Goal: Task Accomplishment & Management: Manage account settings

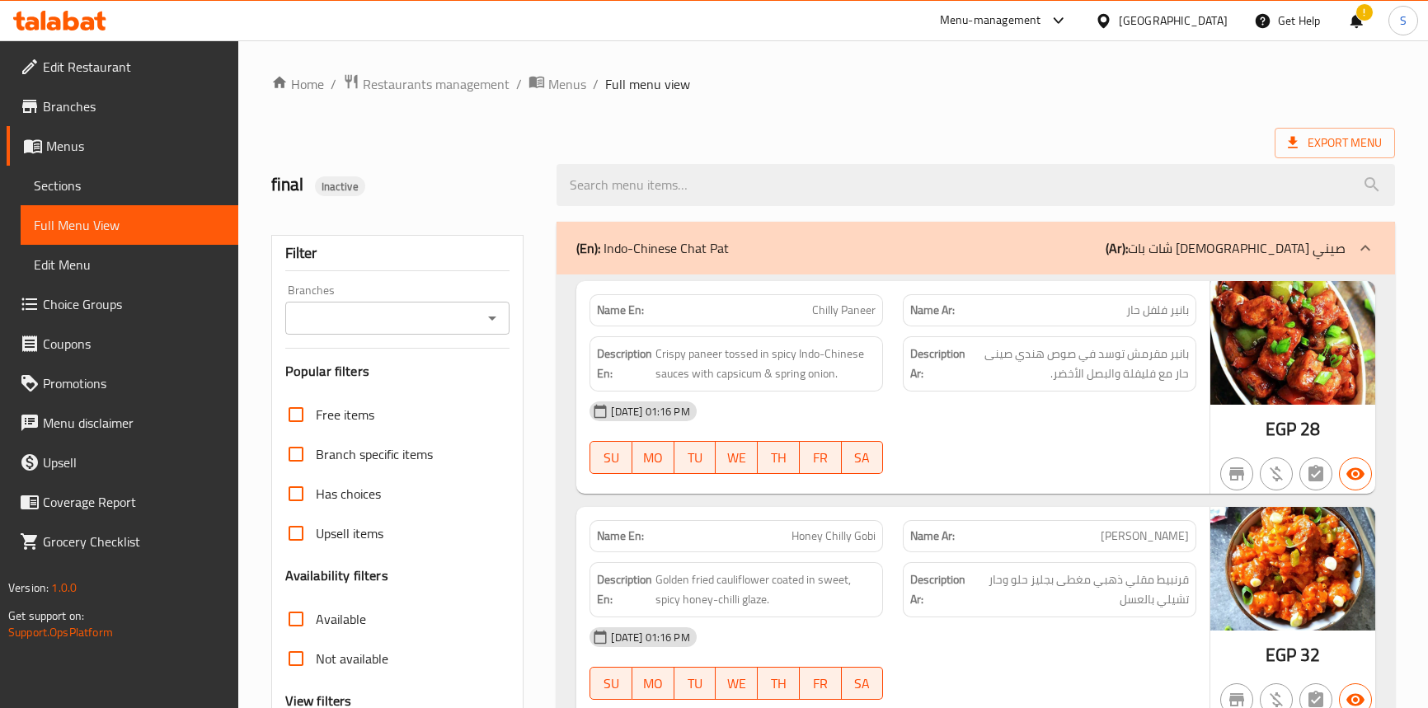
scroll to position [24262, 0]
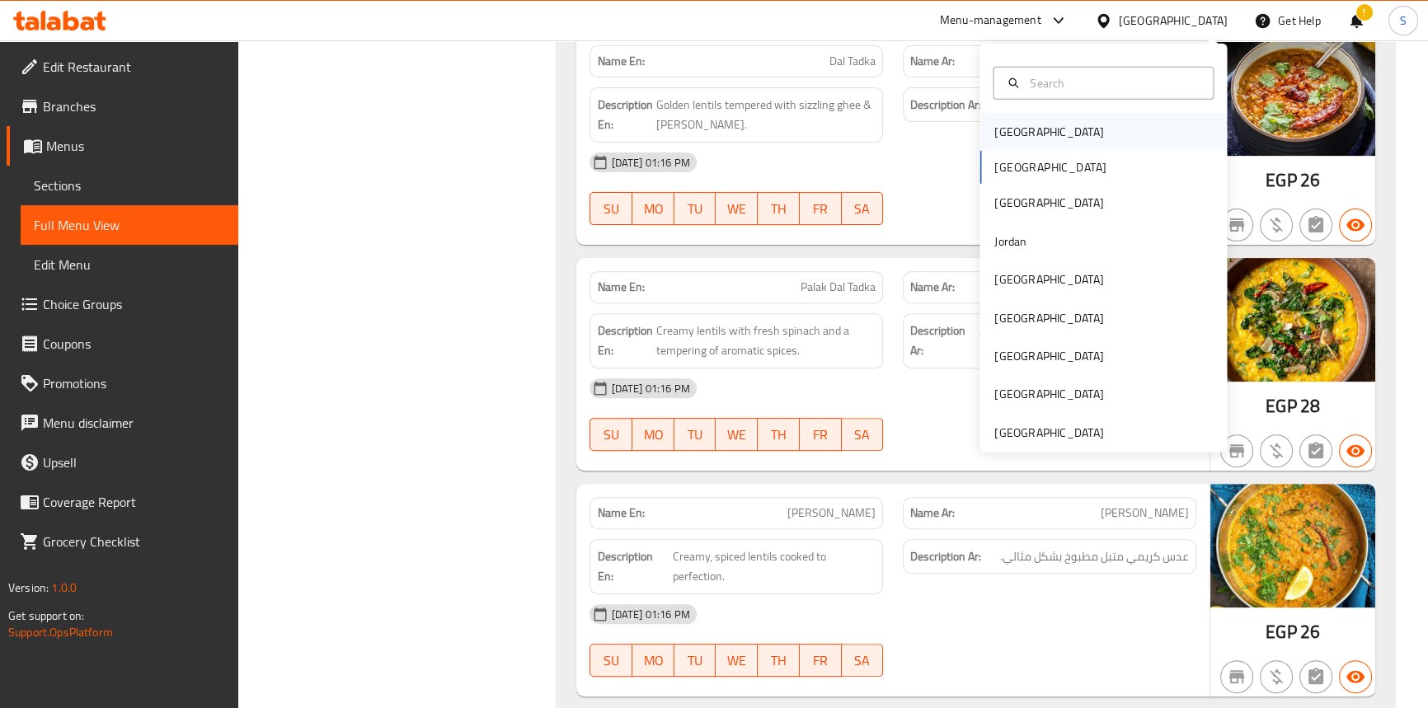
click at [1113, 135] on div "[GEOGRAPHIC_DATA]" at bounding box center [1103, 132] width 247 height 38
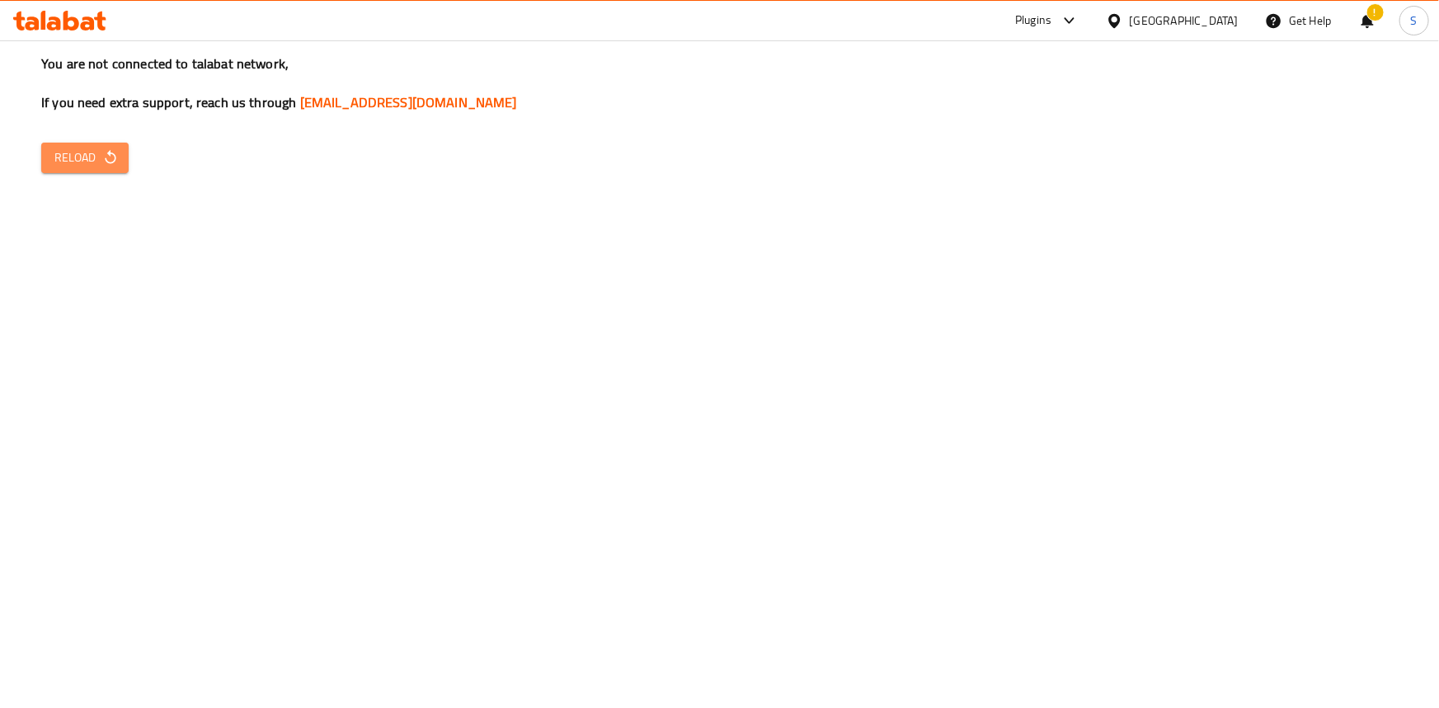
click at [42, 157] on button "Reload" at bounding box center [84, 158] width 87 height 31
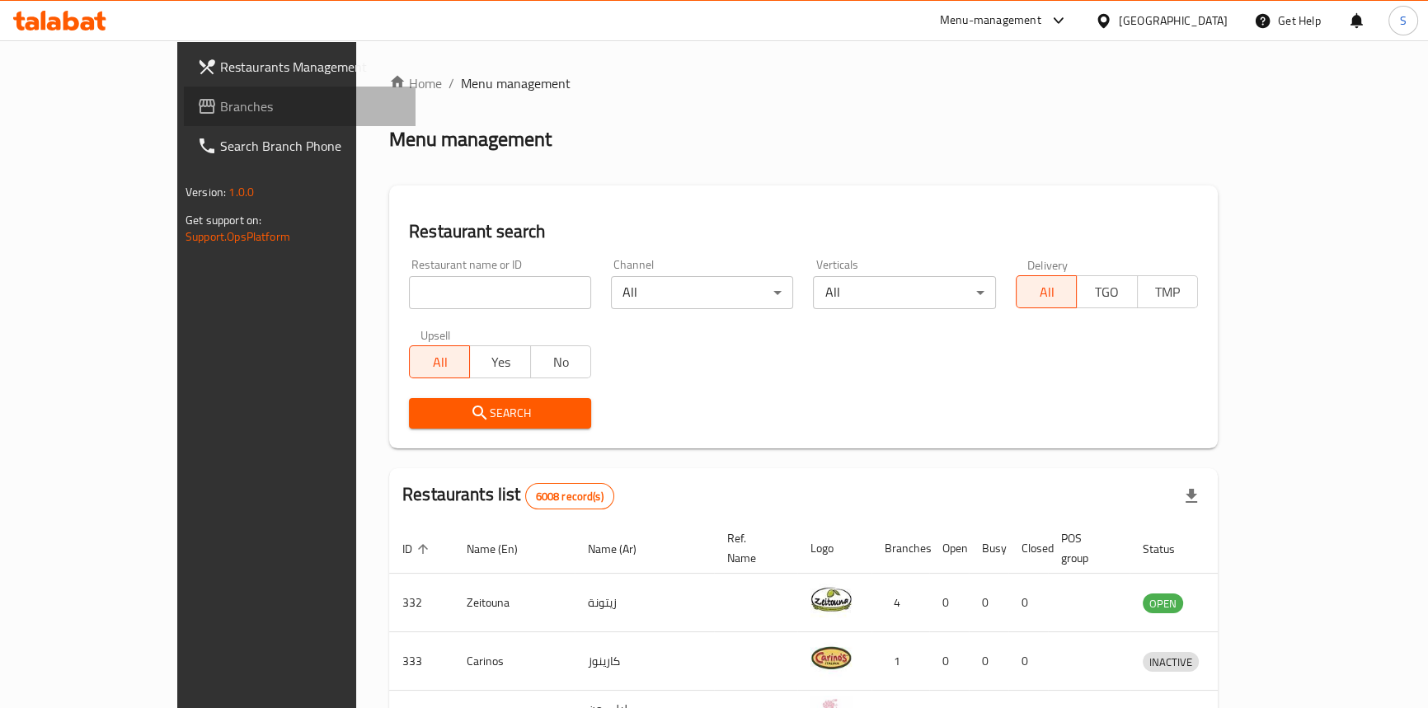
click at [220, 107] on span "Branches" at bounding box center [311, 106] width 182 height 20
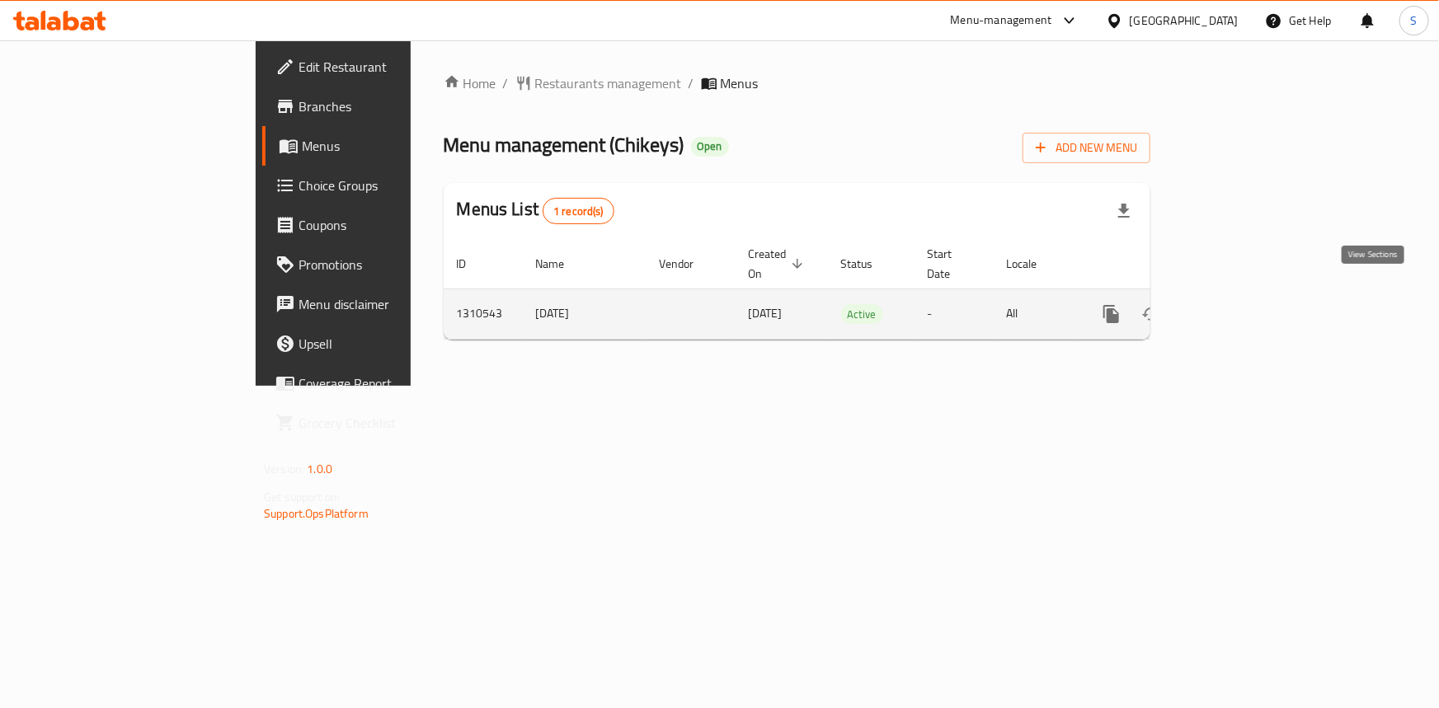
click at [1240, 304] on icon "enhanced table" at bounding box center [1231, 314] width 20 height 20
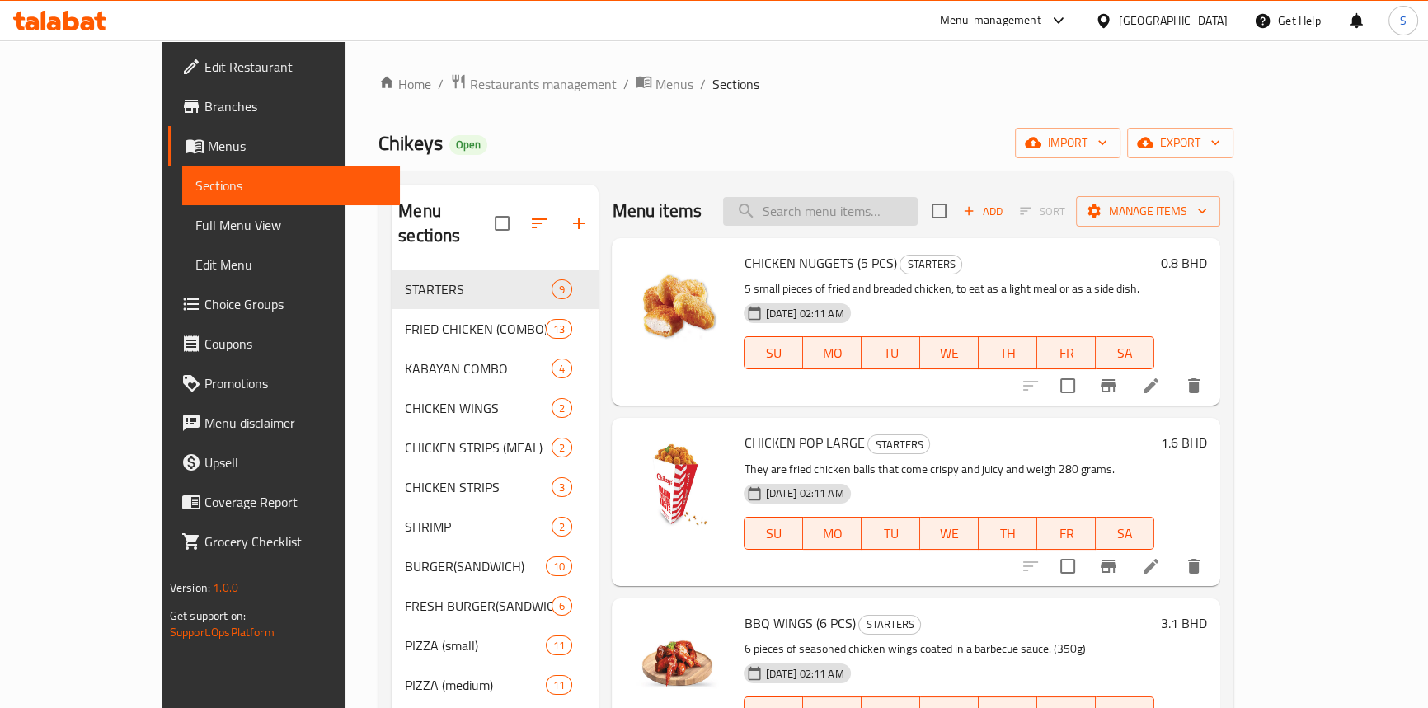
click at [864, 198] on input "search" at bounding box center [820, 211] width 195 height 29
paste input "CHICKZING"
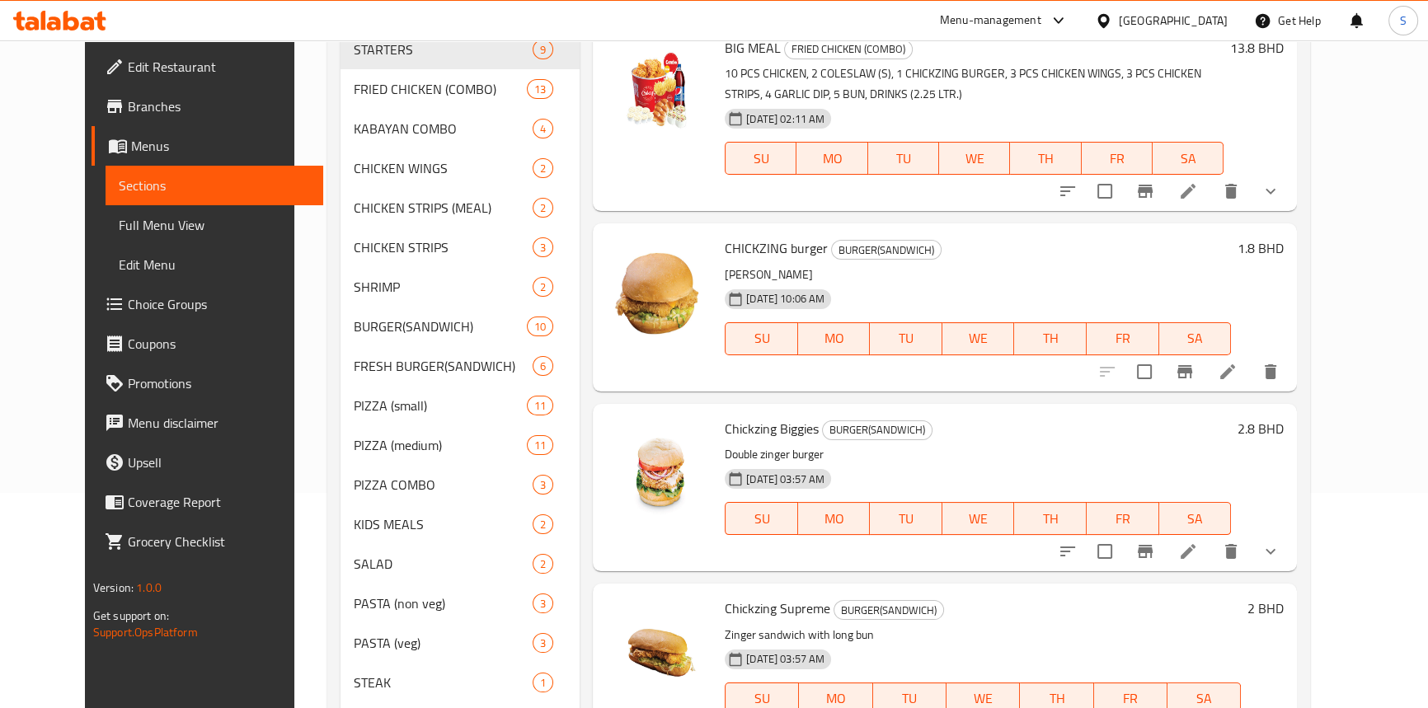
scroll to position [224, 0]
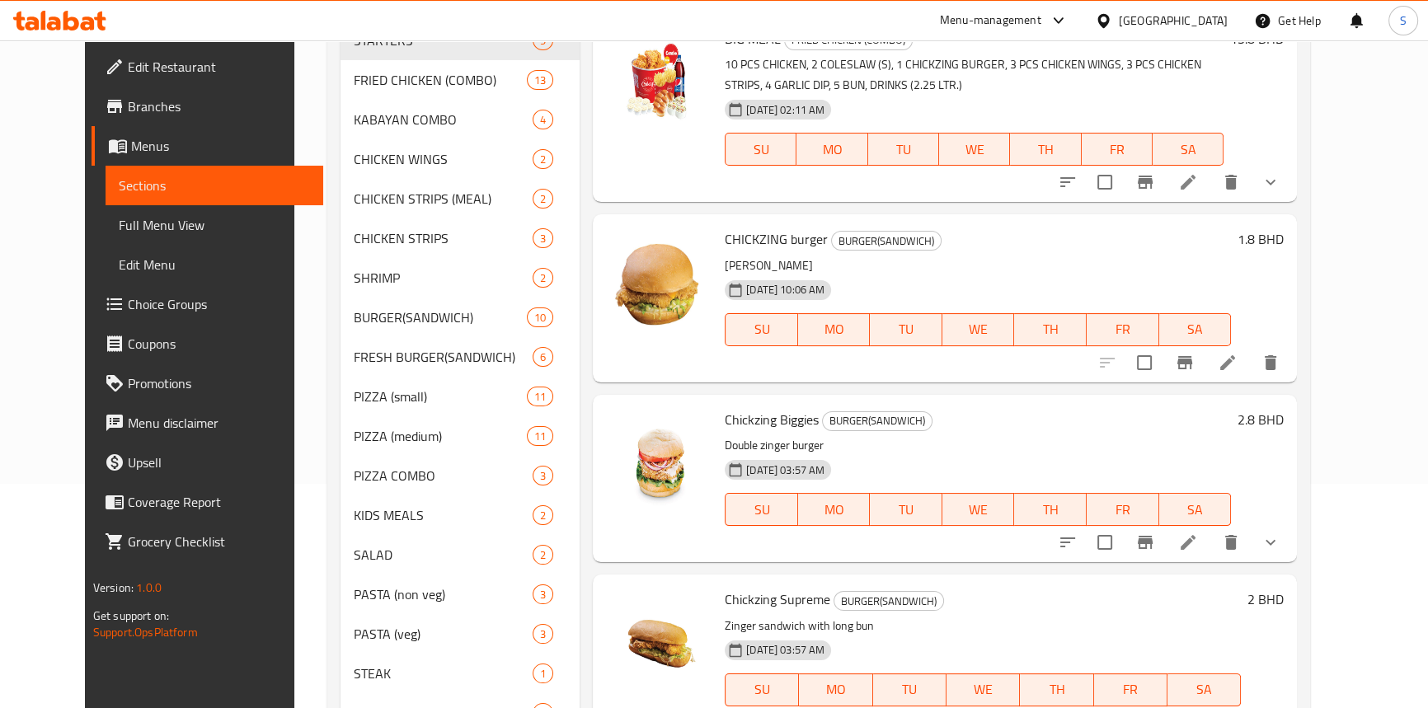
click at [981, 256] on p "ZINGER BURGER" at bounding box center [978, 266] width 506 height 21
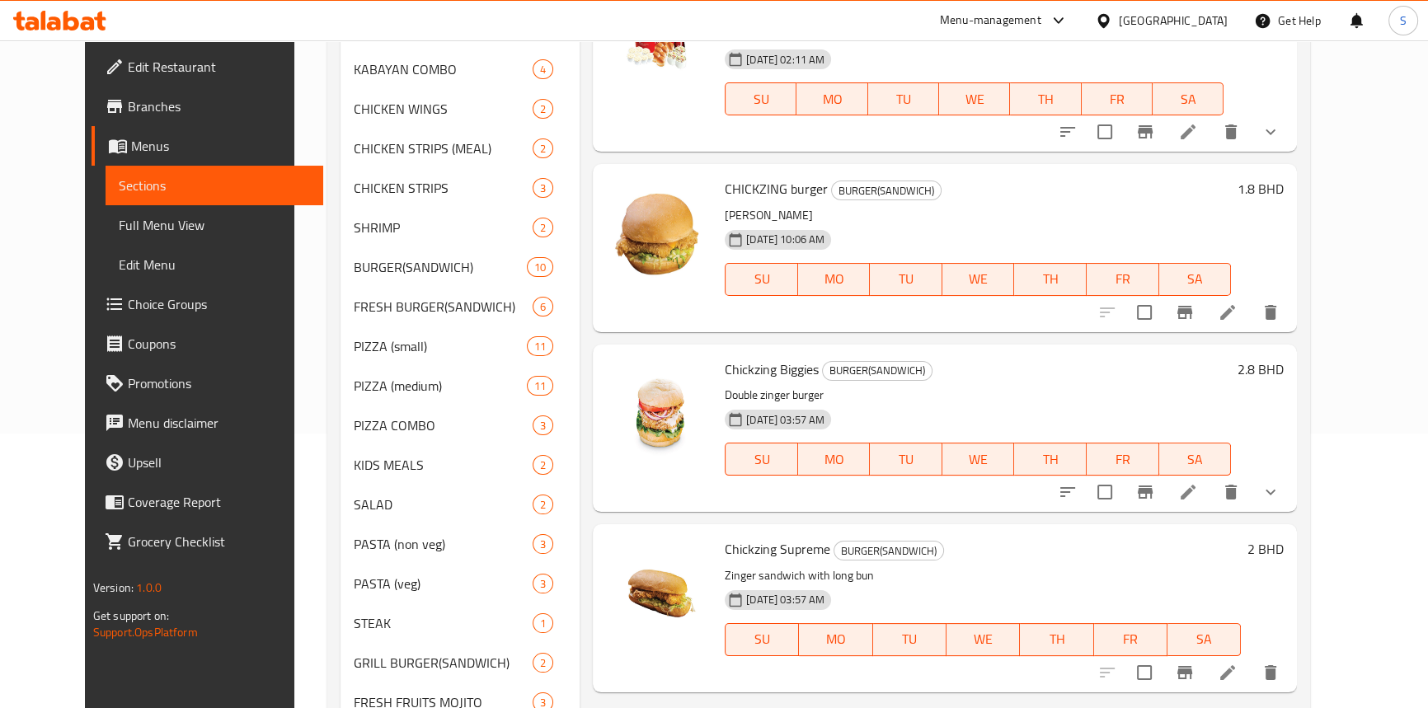
scroll to position [299, 0]
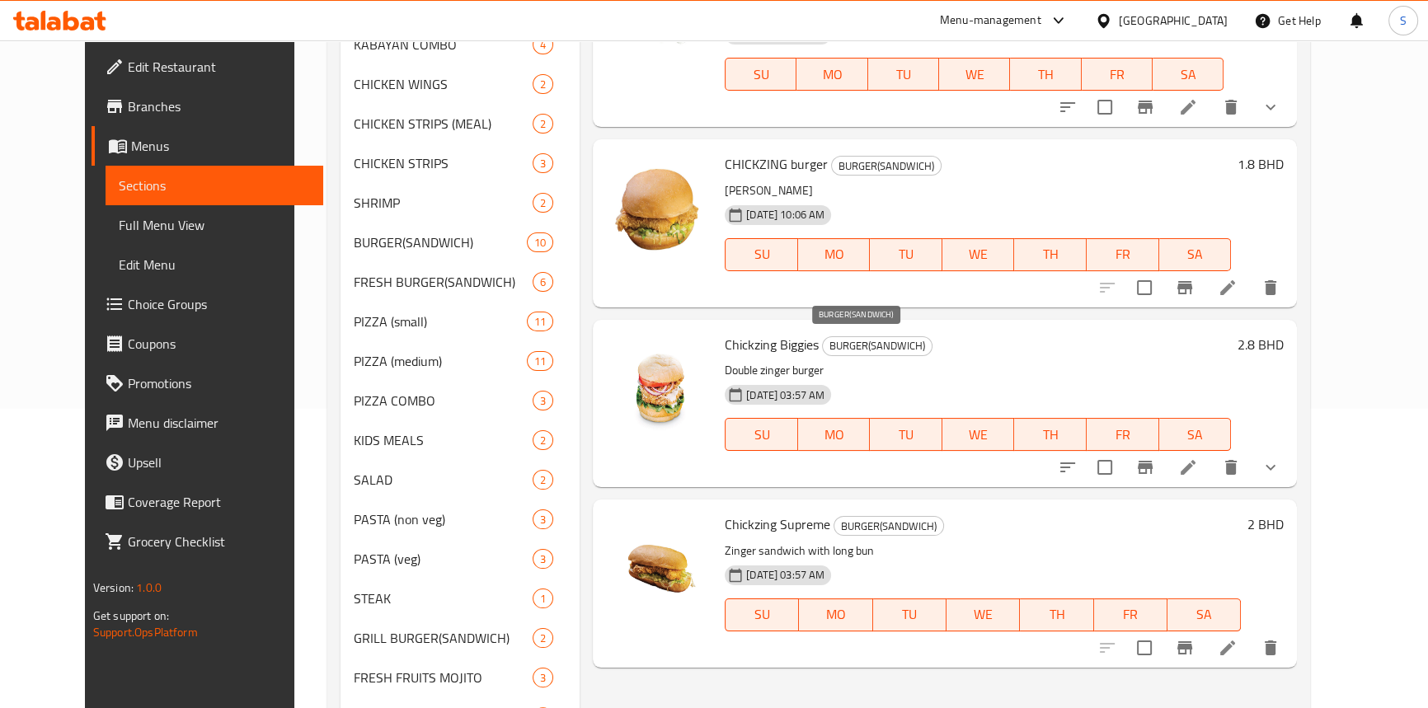
click at [843, 346] on span "BURGER(SANDWICH)" at bounding box center [877, 345] width 109 height 19
copy span "BURGER(SANDWICH)"
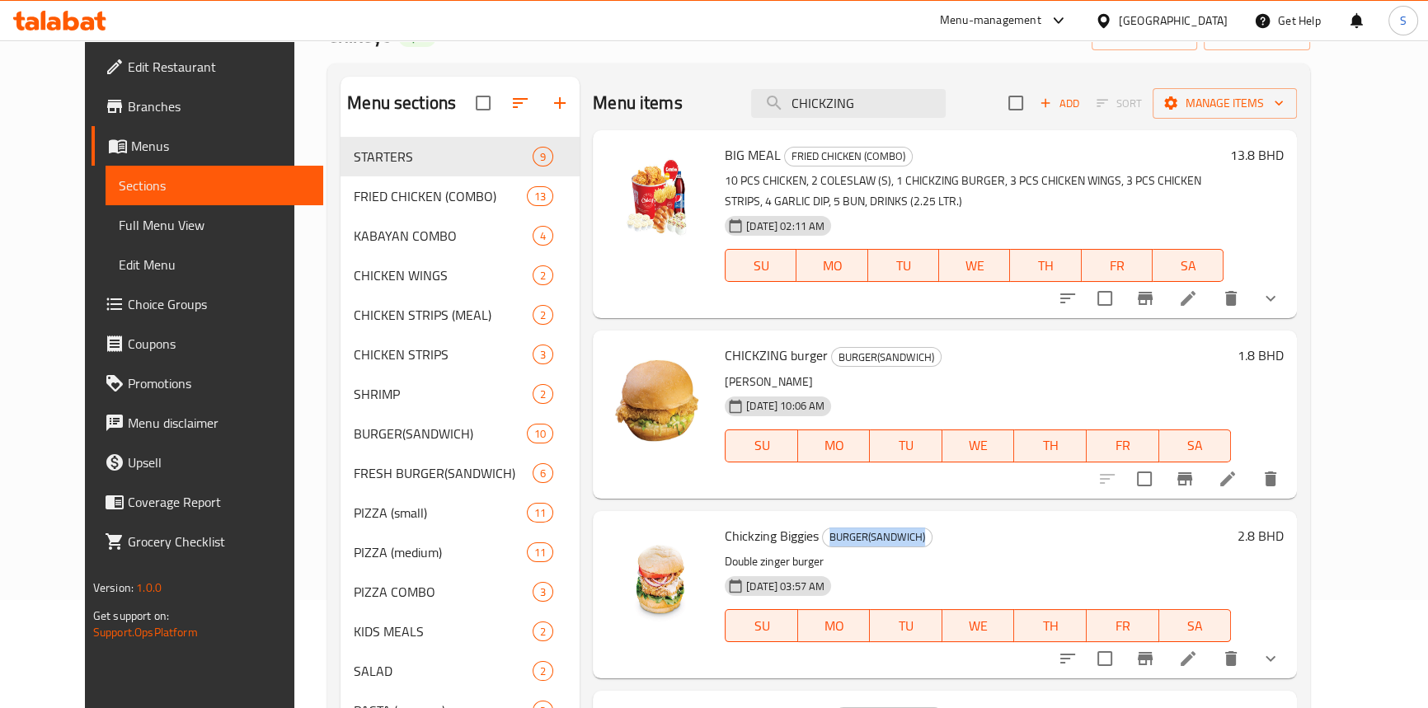
scroll to position [0, 0]
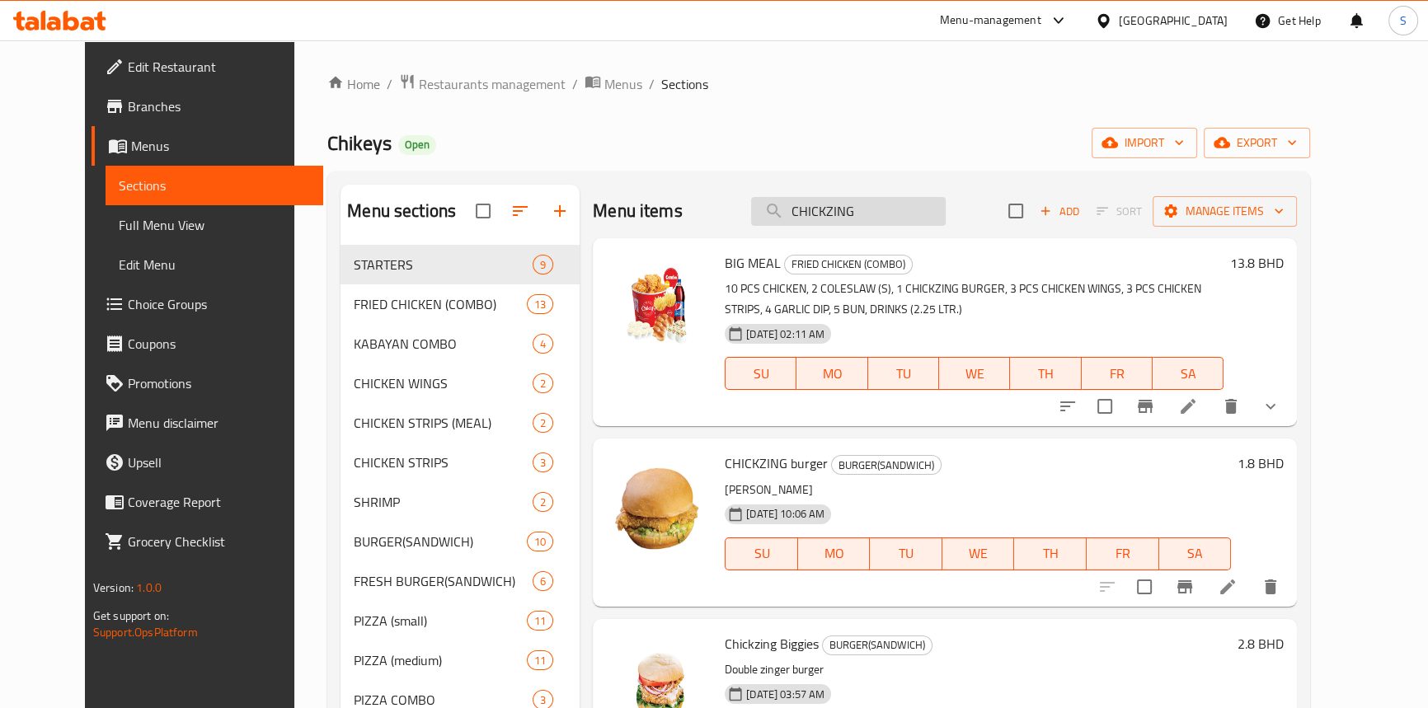
click at [895, 205] on input "CHICKZING" at bounding box center [848, 211] width 195 height 29
paste input "Dynamite Bee"
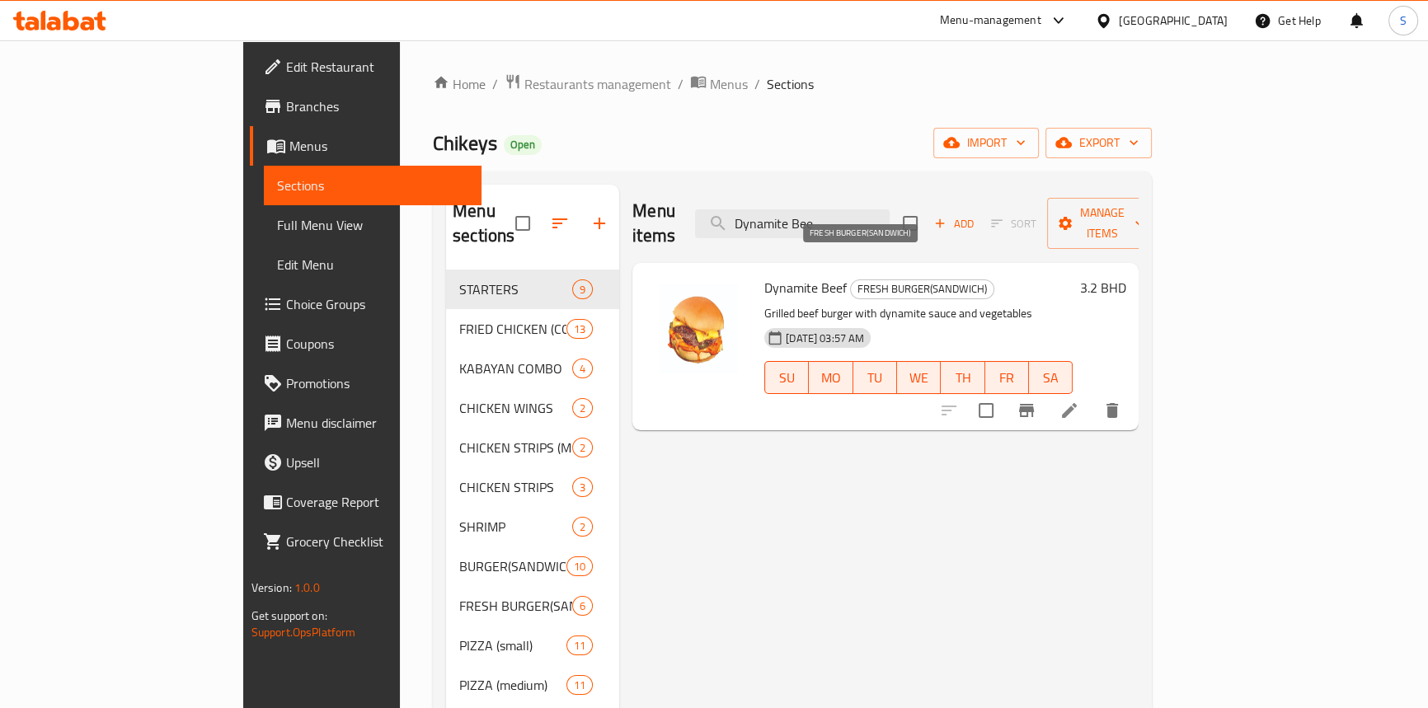
click at [895, 280] on span "FRESH BURGER(SANDWICH)" at bounding box center [922, 289] width 143 height 19
copy span "FRESH BURGER(SANDWICH)"
click at [840, 209] on input "Dynamite Bee" at bounding box center [792, 223] width 195 height 29
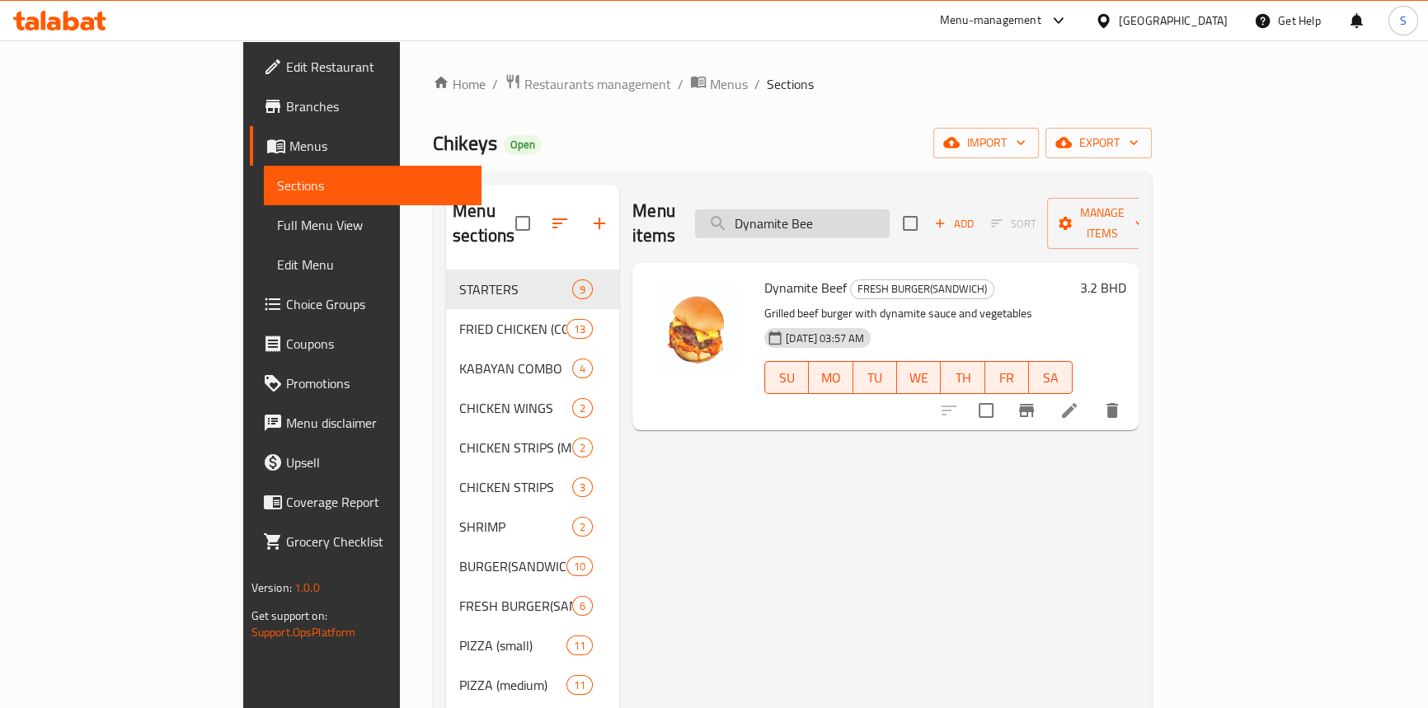
click at [840, 209] on input "Dynamite Bee" at bounding box center [792, 223] width 195 height 29
paste input "GARLIC DIP"
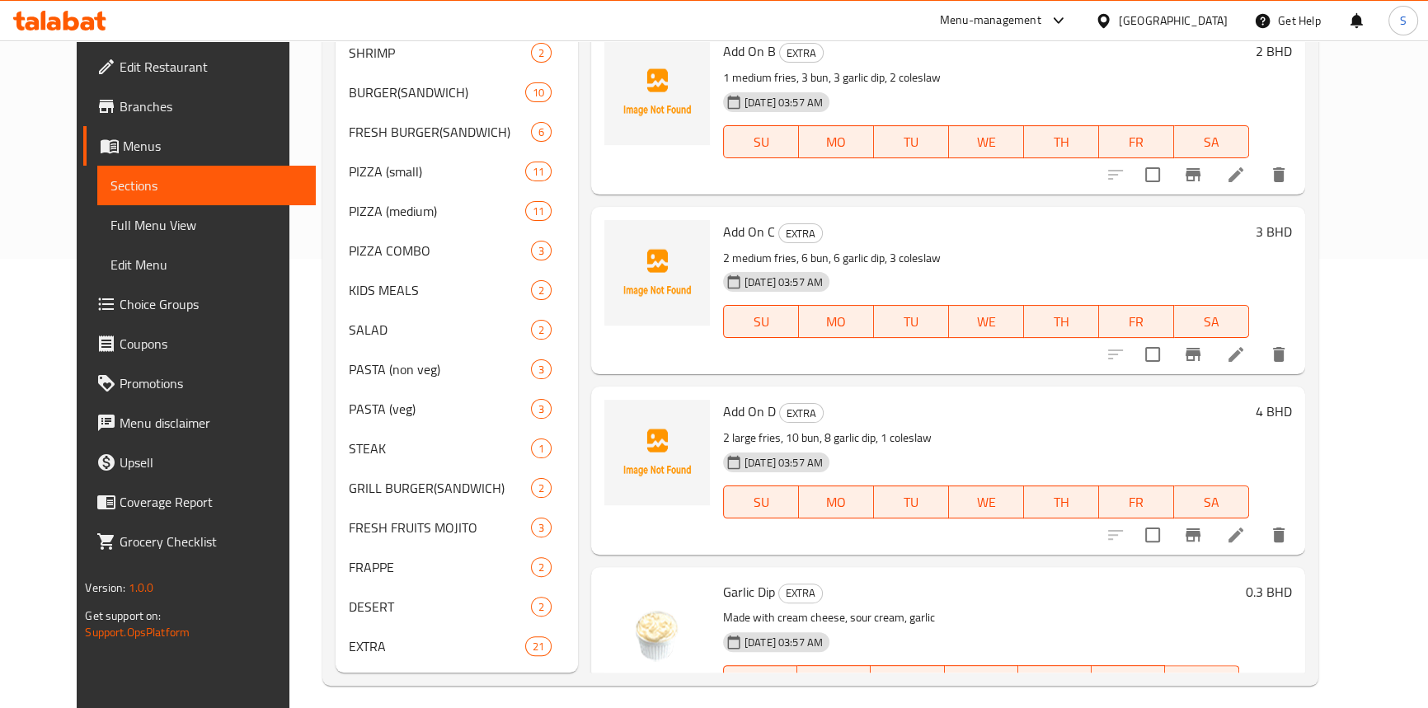
scroll to position [459, 0]
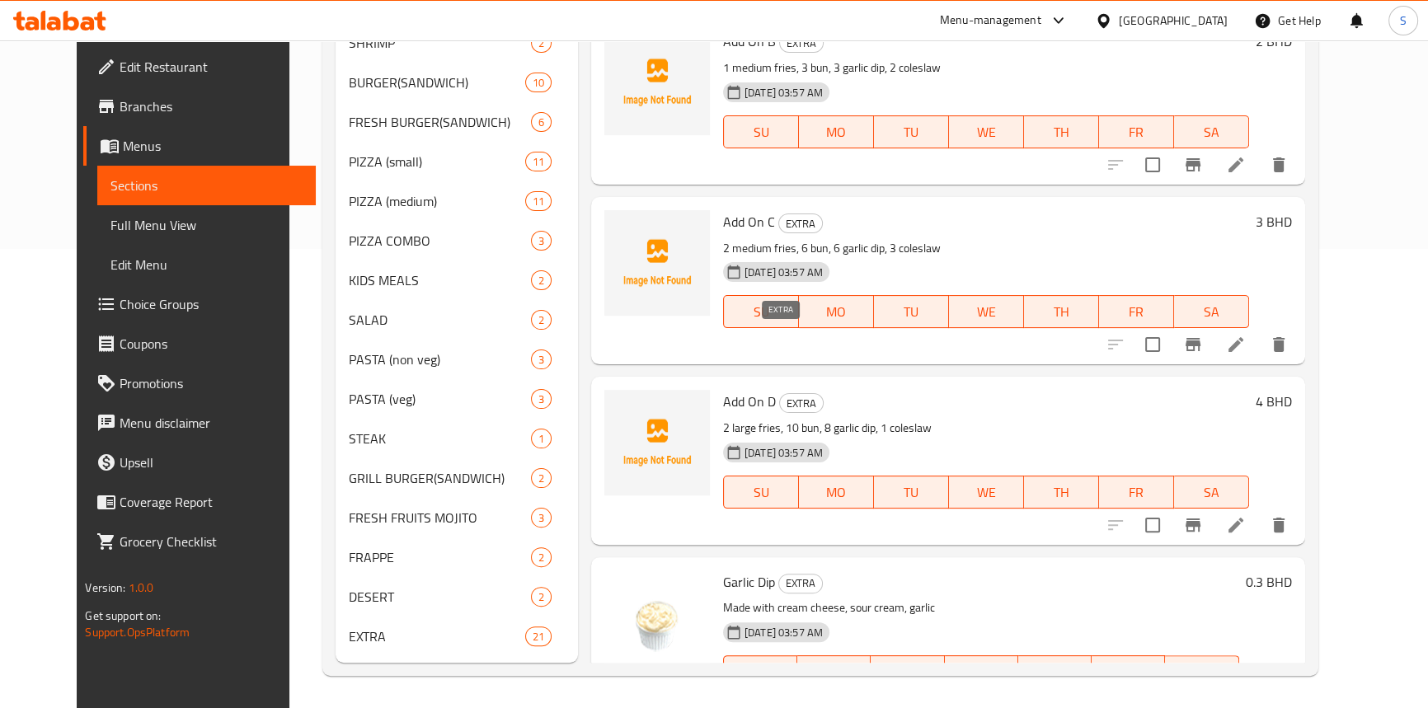
click at [780, 394] on span "EXTRA" at bounding box center [801, 403] width 43 height 19
drag, startPoint x: 764, startPoint y: 337, endPoint x: 724, endPoint y: 304, distance: 52.2
click at [724, 304] on div "Menu items GARLIC DIP Add Sort Manage items Super Party Meal FRIED CHICKEN (COM…" at bounding box center [941, 194] width 727 height 938
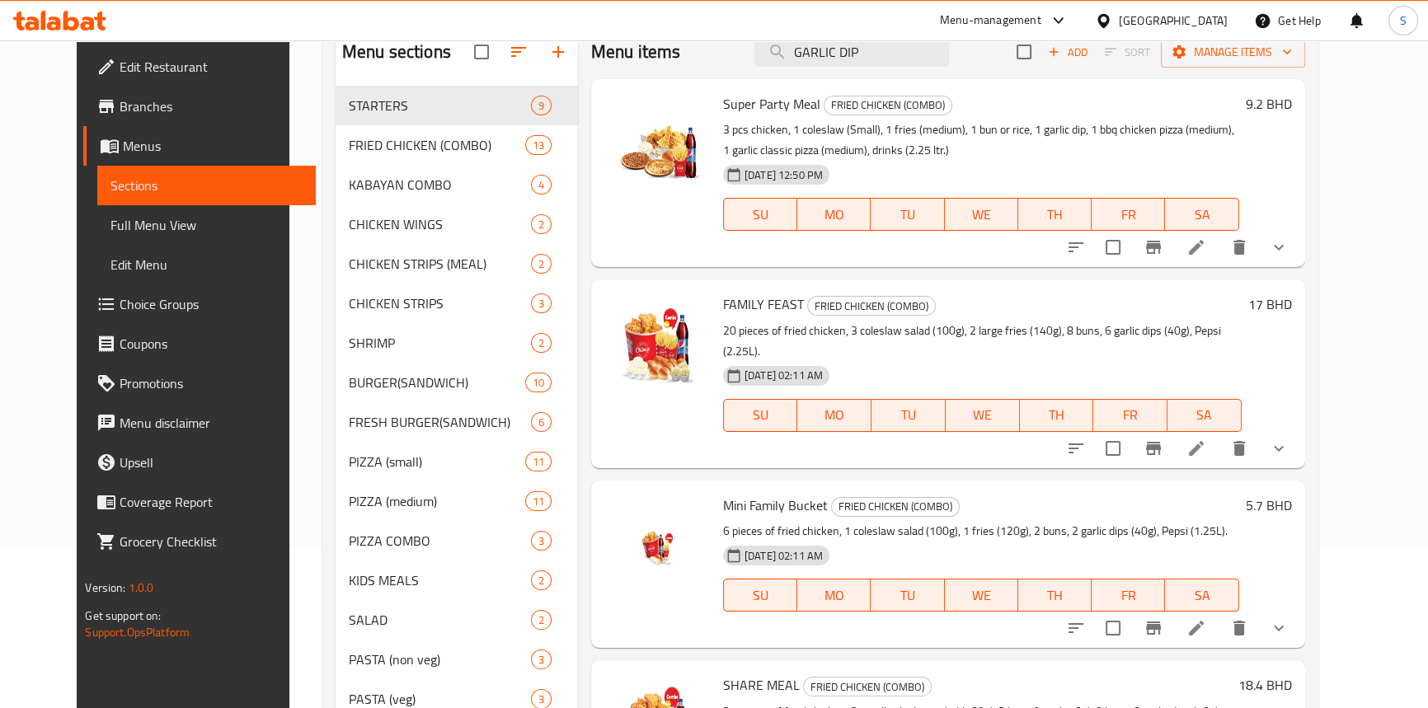
scroll to position [0, 0]
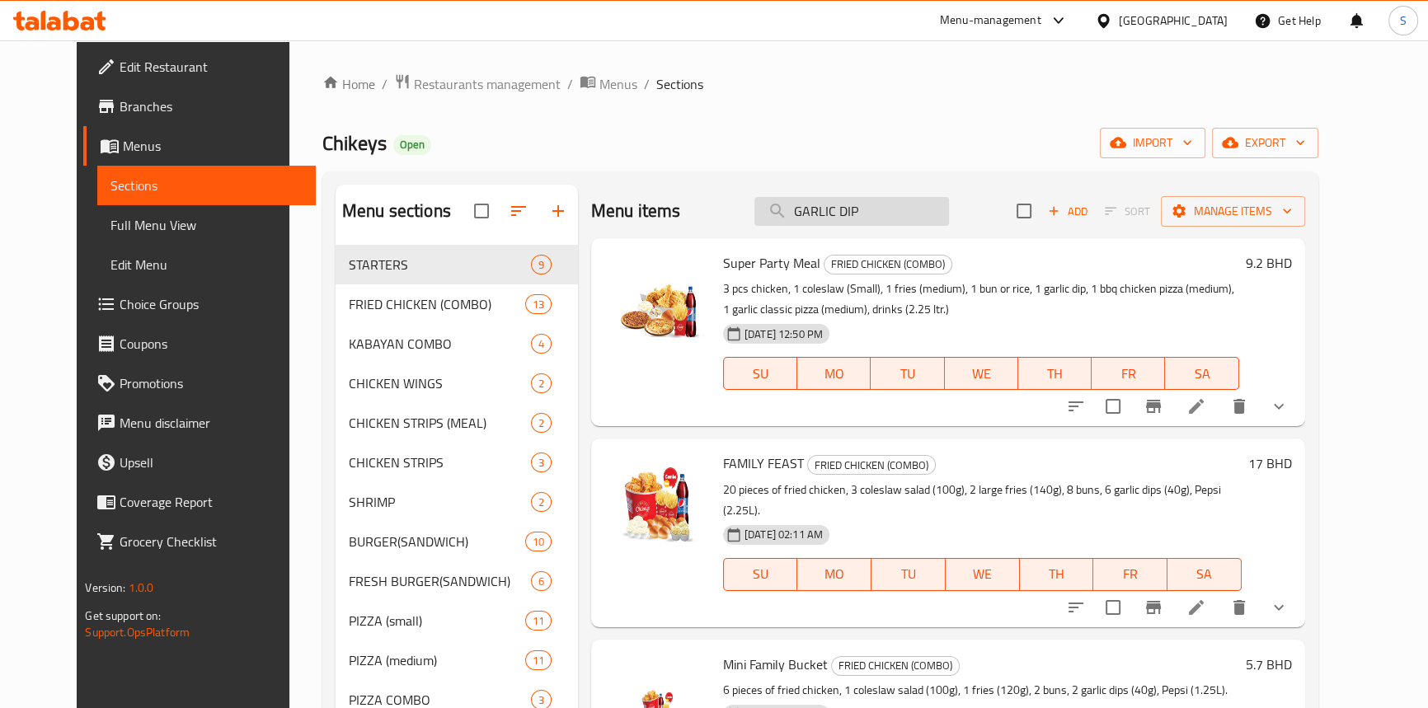
click at [879, 206] on input "GARLIC DIP" at bounding box center [852, 211] width 195 height 29
paste input "ignature Beef Burg"
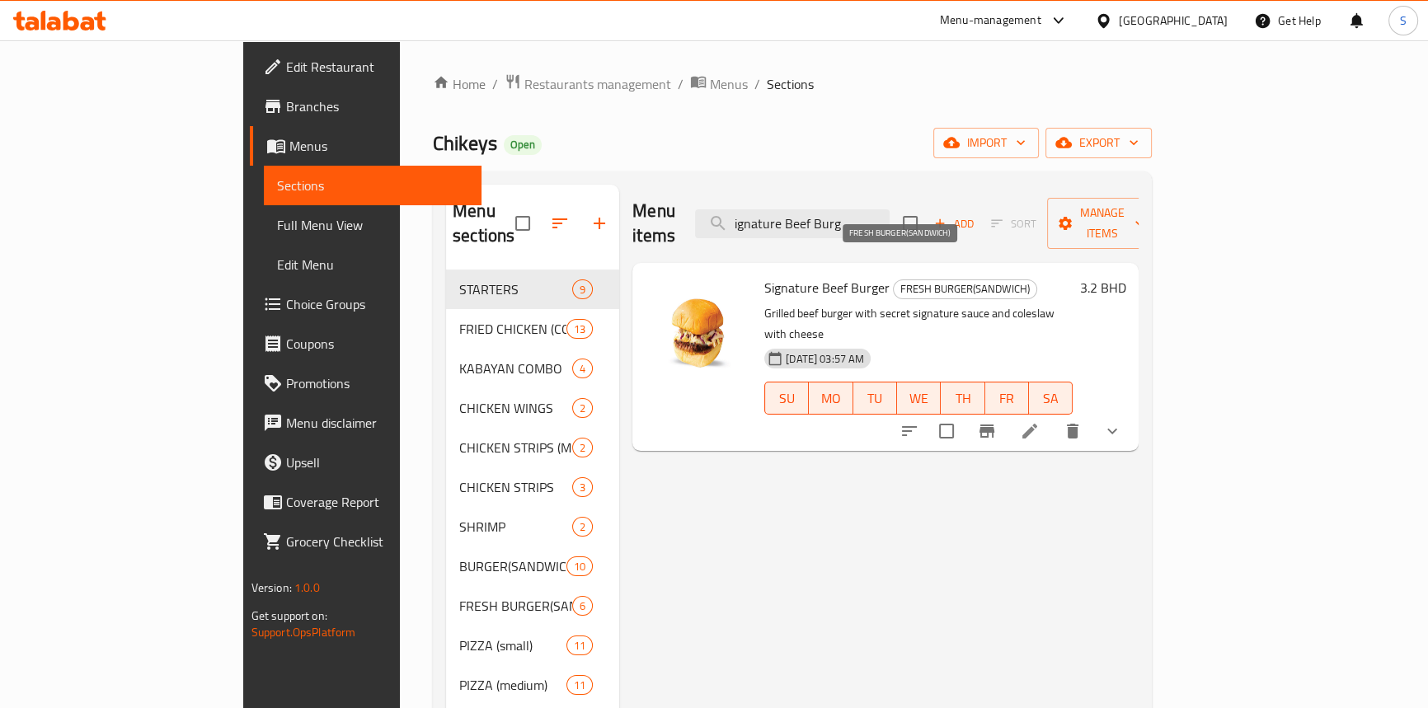
click at [894, 280] on span "FRESH BURGER(SANDWICH)" at bounding box center [965, 289] width 143 height 19
copy span "FRESH BURGER(SANDWICH)"
click at [858, 216] on input "ignature Beef Burg" at bounding box center [792, 223] width 195 height 29
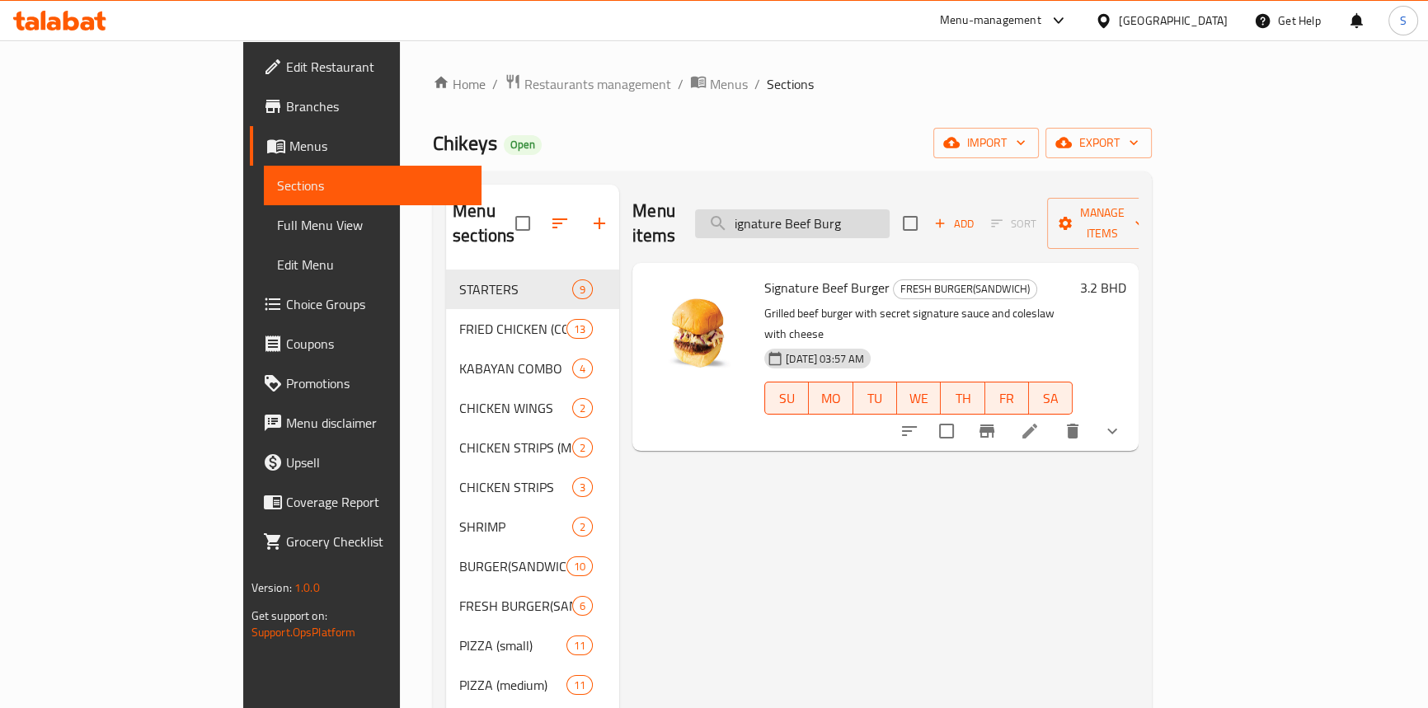
click at [858, 216] on input "ignature Beef Burg" at bounding box center [792, 223] width 195 height 29
paste input "gnature Chicken Bu"
click at [890, 209] on input "gnature Chicken Bu" at bounding box center [792, 223] width 195 height 29
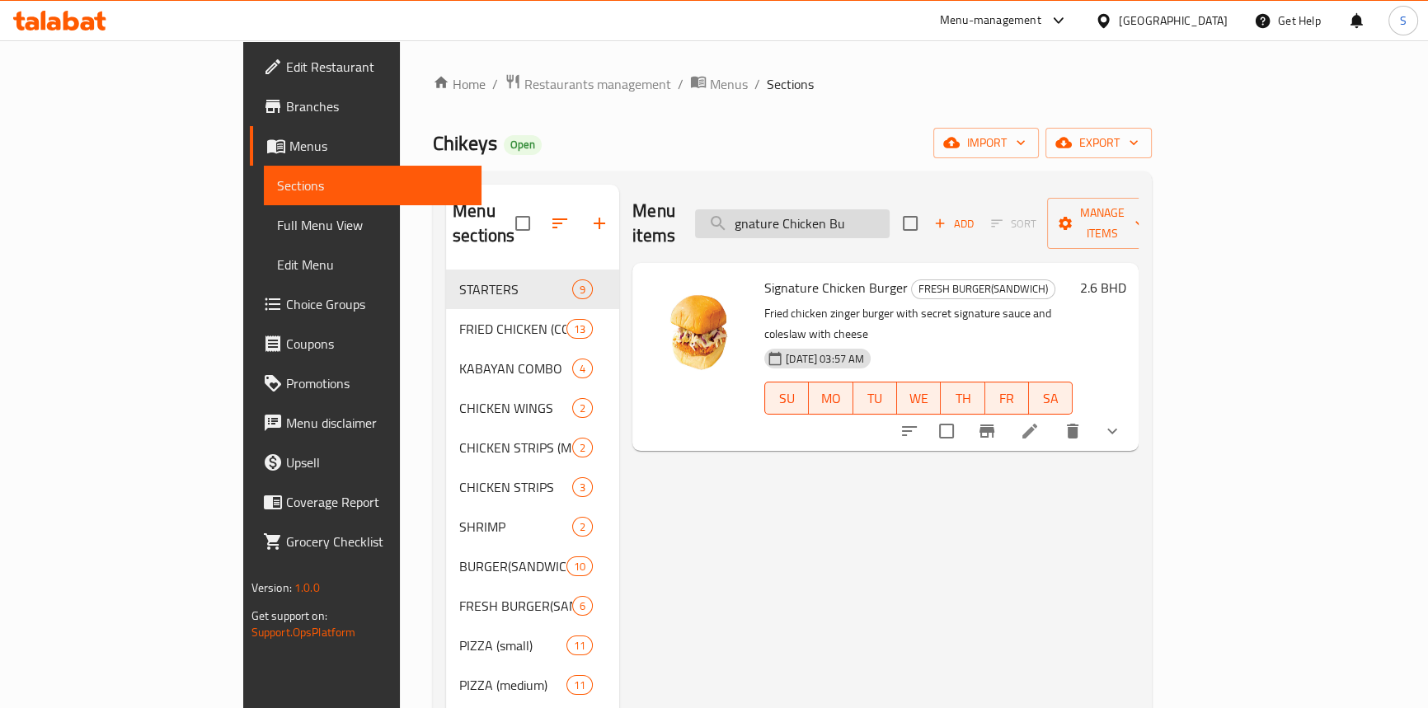
click at [890, 209] on input "gnature Chicken Bu" at bounding box center [792, 223] width 195 height 29
paste input "hocolava Cak"
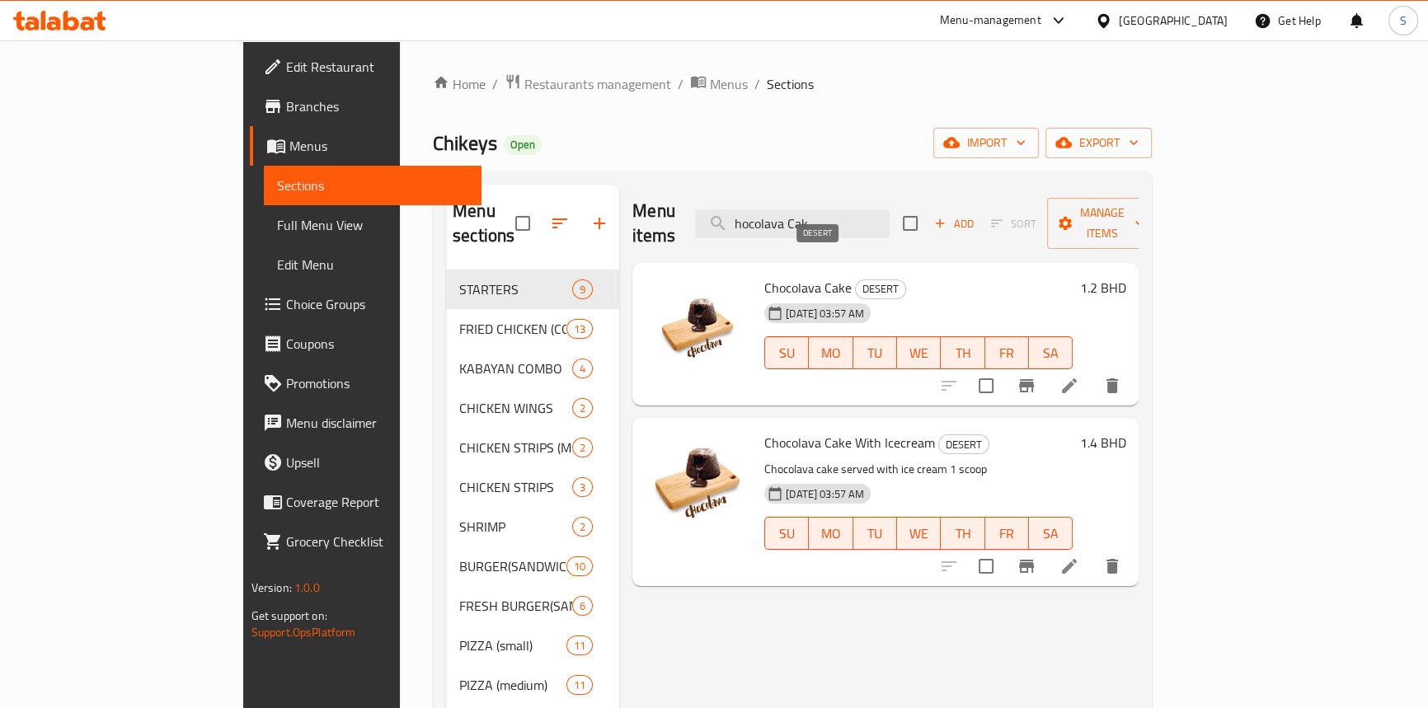
click at [856, 280] on span "DESERT" at bounding box center [880, 289] width 49 height 19
copy span "DESERT"
click at [883, 209] on input "hocolava Cak" at bounding box center [792, 223] width 195 height 29
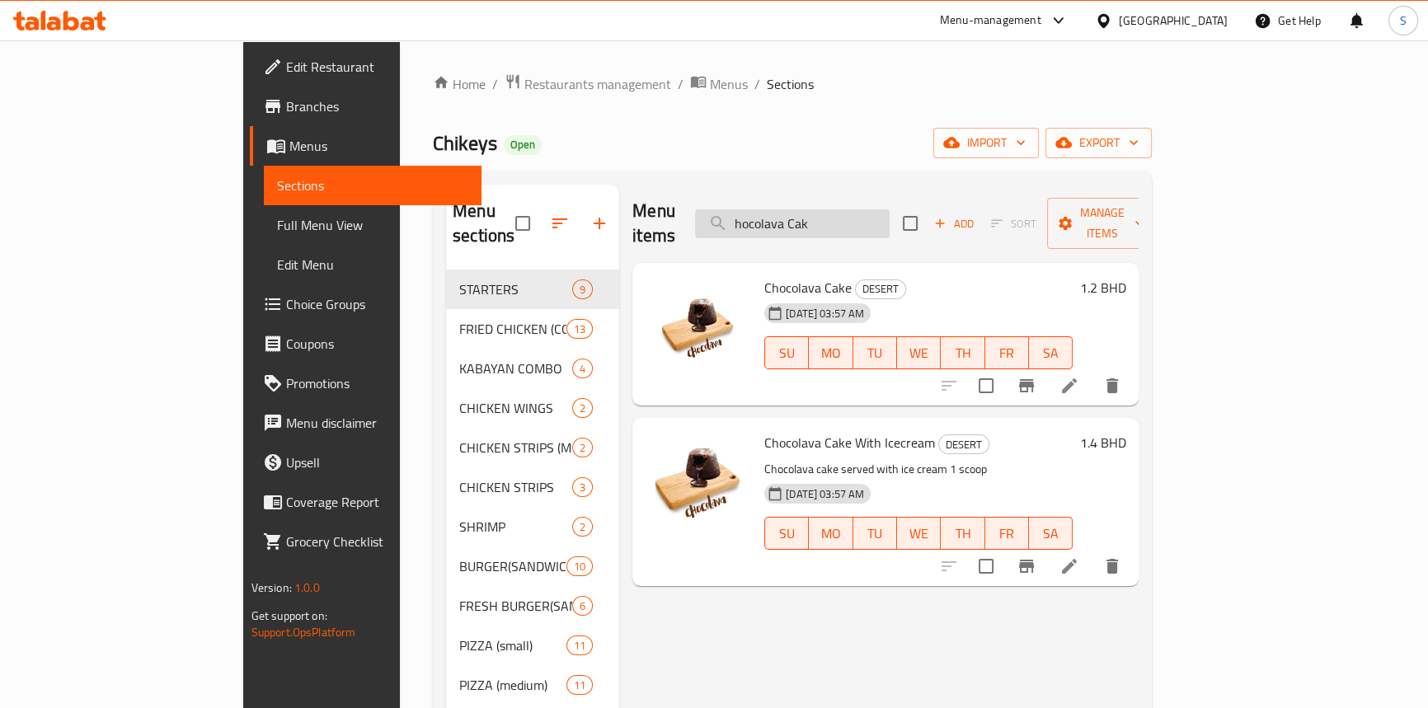
click at [883, 209] on input "hocolava Cak" at bounding box center [792, 223] width 195 height 29
paste input "1 Pc Chicken"
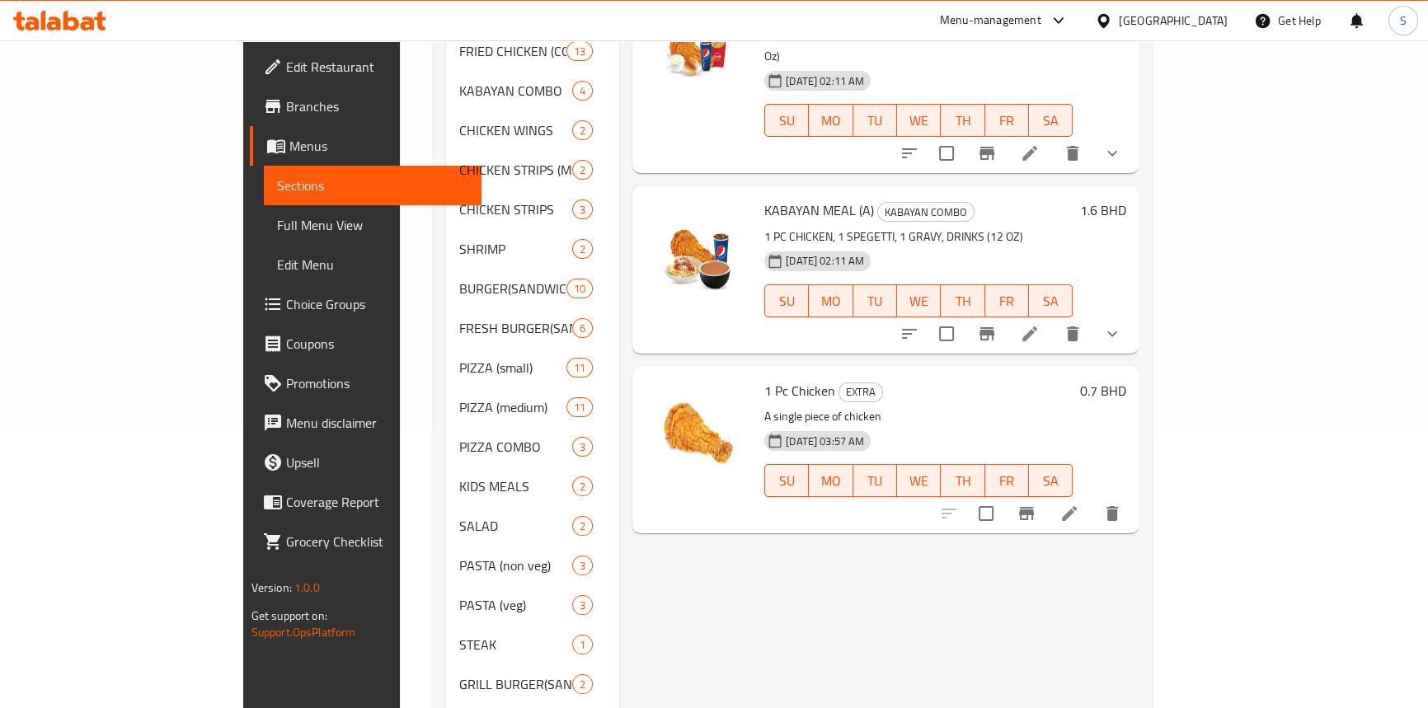
scroll to position [299, 0]
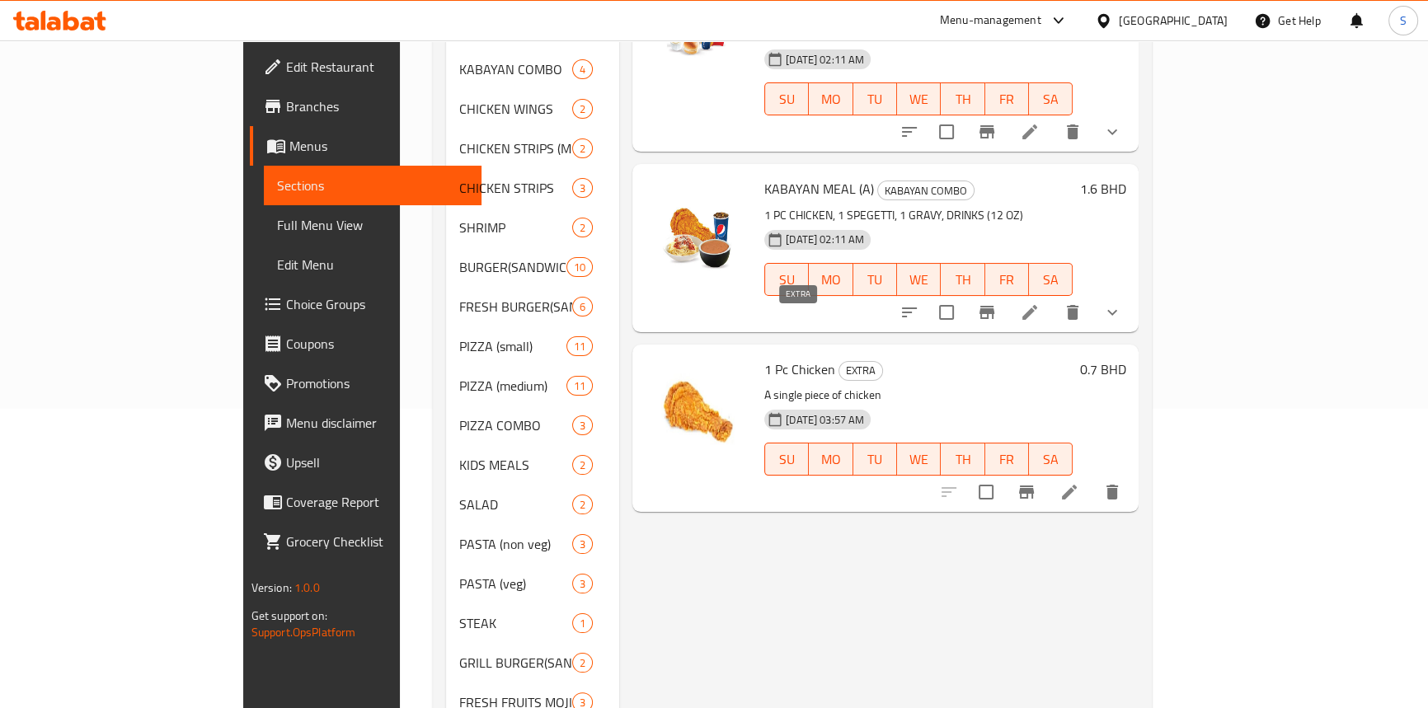
click at [840, 361] on span "EXTRA" at bounding box center [861, 370] width 43 height 19
copy span "EXTRA"
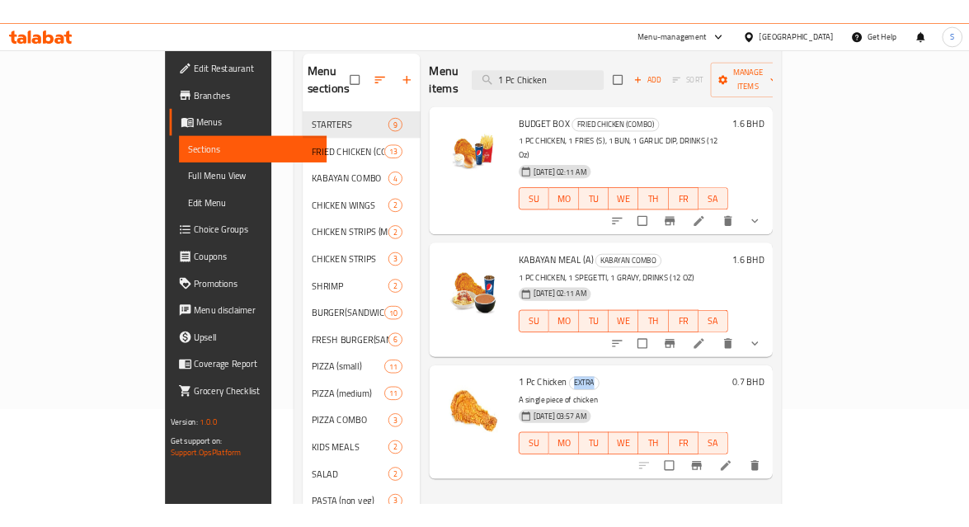
scroll to position [0, 0]
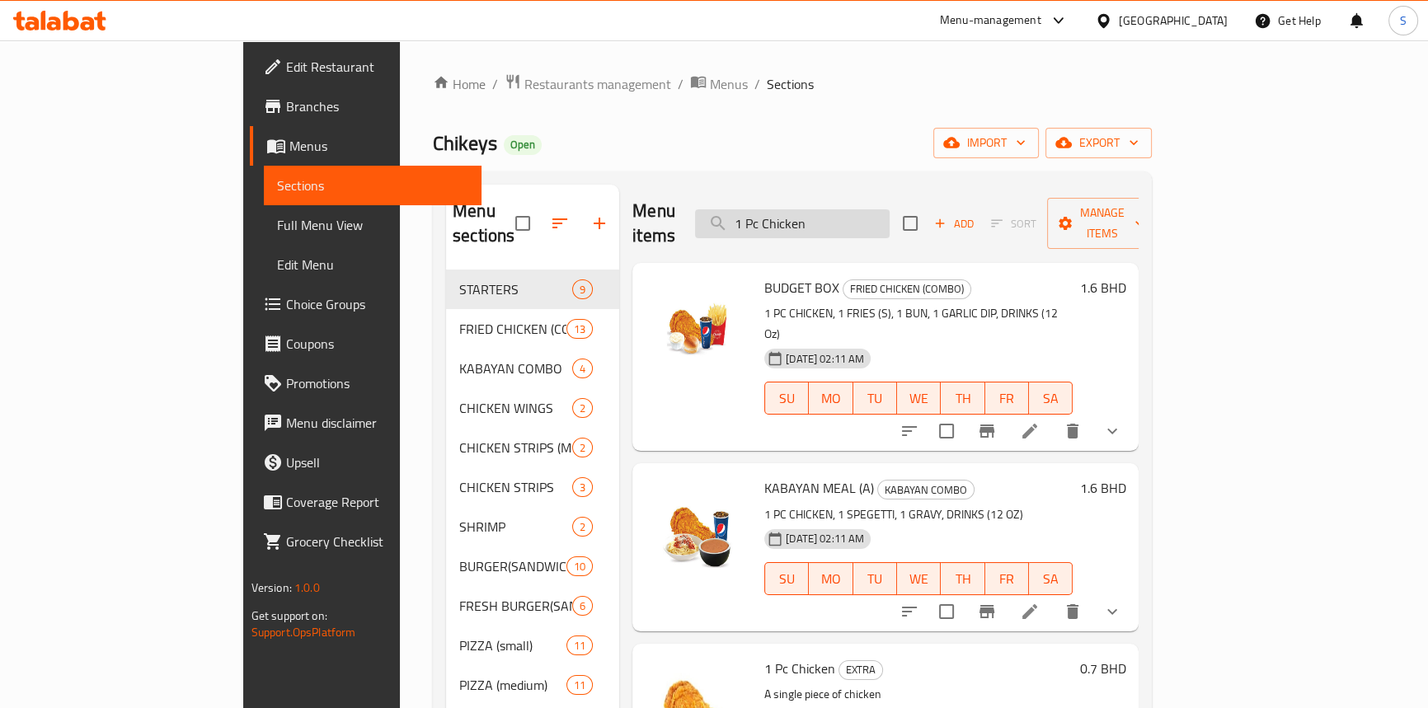
click at [877, 216] on input "1 Pc Chicken" at bounding box center [792, 223] width 195 height 29
paste input "Fries (Sma"
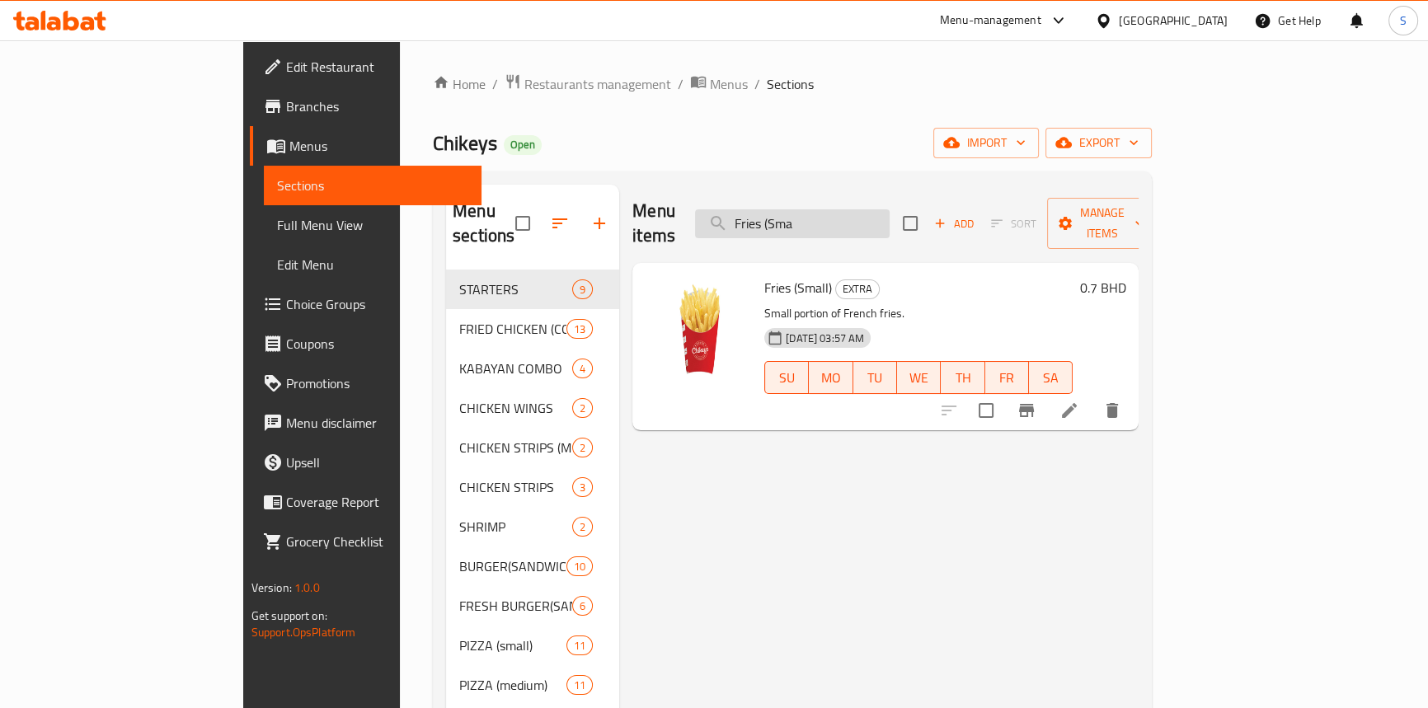
click at [841, 209] on input "Fries (Sma" at bounding box center [792, 223] width 195 height 29
paste input "Spicy dip"
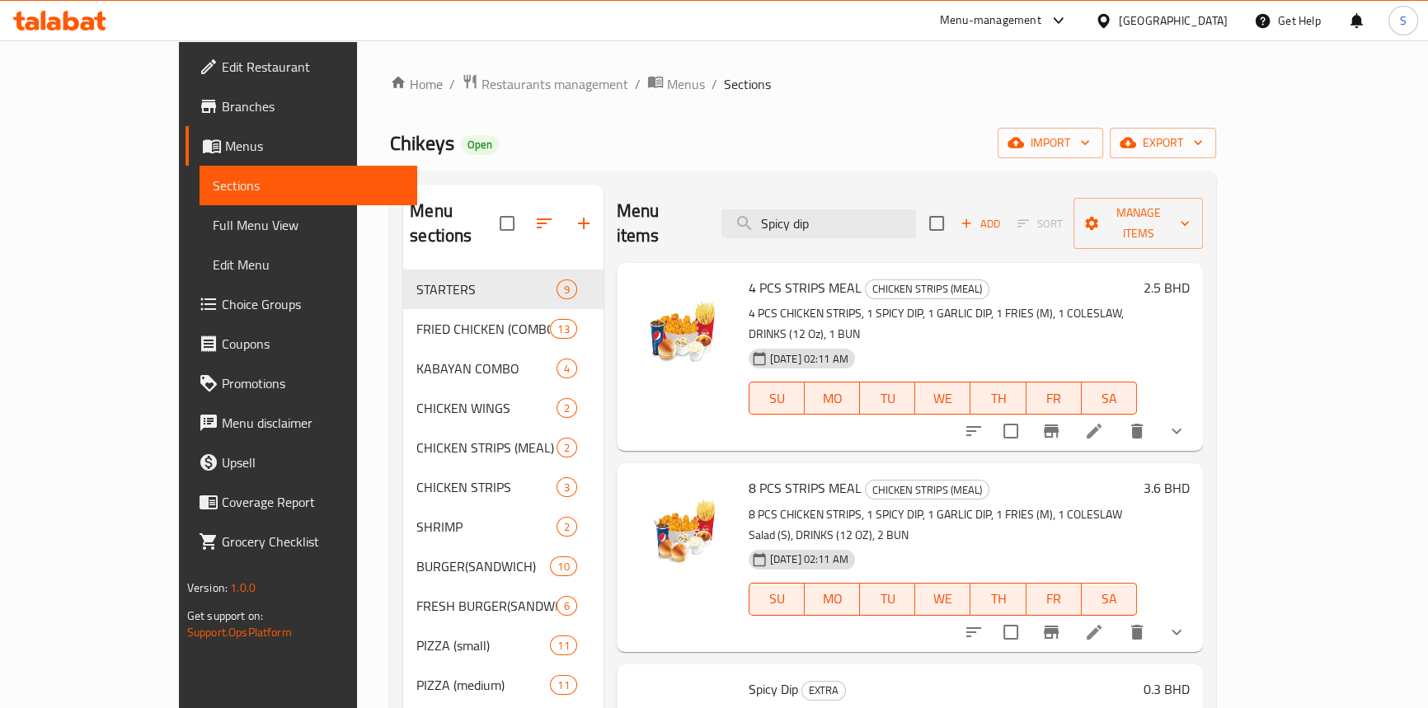
click at [880, 195] on div "Menu items Spicy dip Add Sort Manage items" at bounding box center [910, 224] width 586 height 78
click at [882, 209] on input "Spicy dip" at bounding box center [819, 223] width 195 height 29
paste input "izza Party Meal (C"
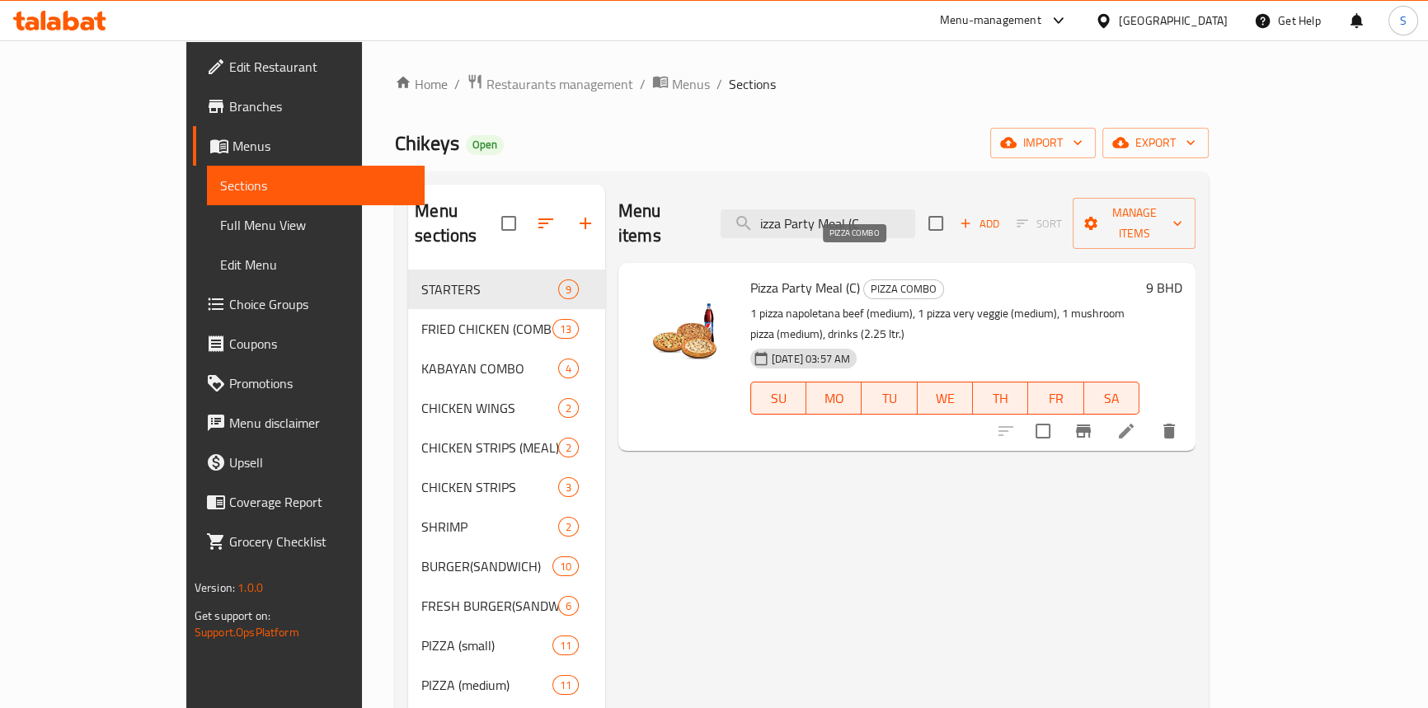
click at [869, 280] on span "PIZZA COMBO" at bounding box center [903, 289] width 79 height 19
drag, startPoint x: 869, startPoint y: 265, endPoint x: 858, endPoint y: 264, distance: 11.6
click at [864, 280] on span "PIZZA COMBO" at bounding box center [903, 289] width 79 height 19
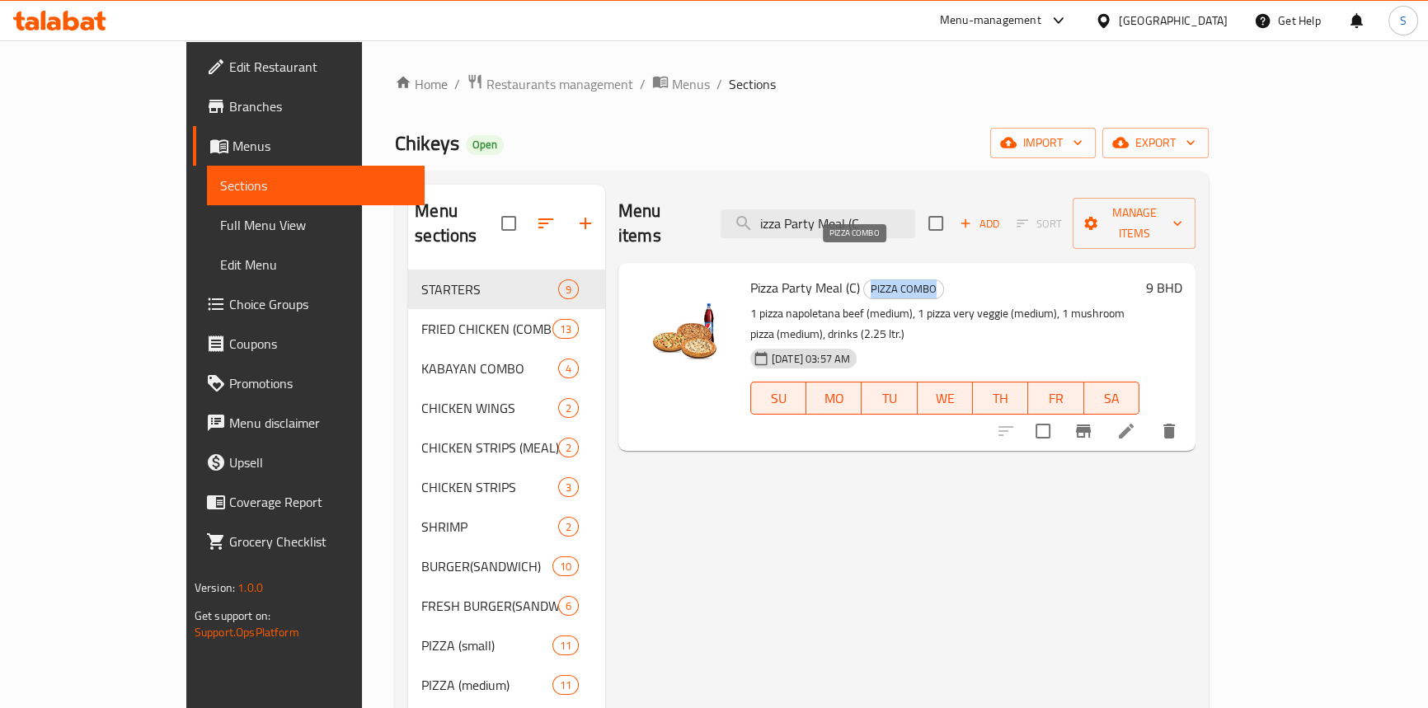
click at [864, 280] on span "PIZZA COMBO" at bounding box center [903, 289] width 79 height 19
click at [897, 210] on input "izza Party Meal (C" at bounding box center [818, 223] width 195 height 29
paste input "Super Party Me"
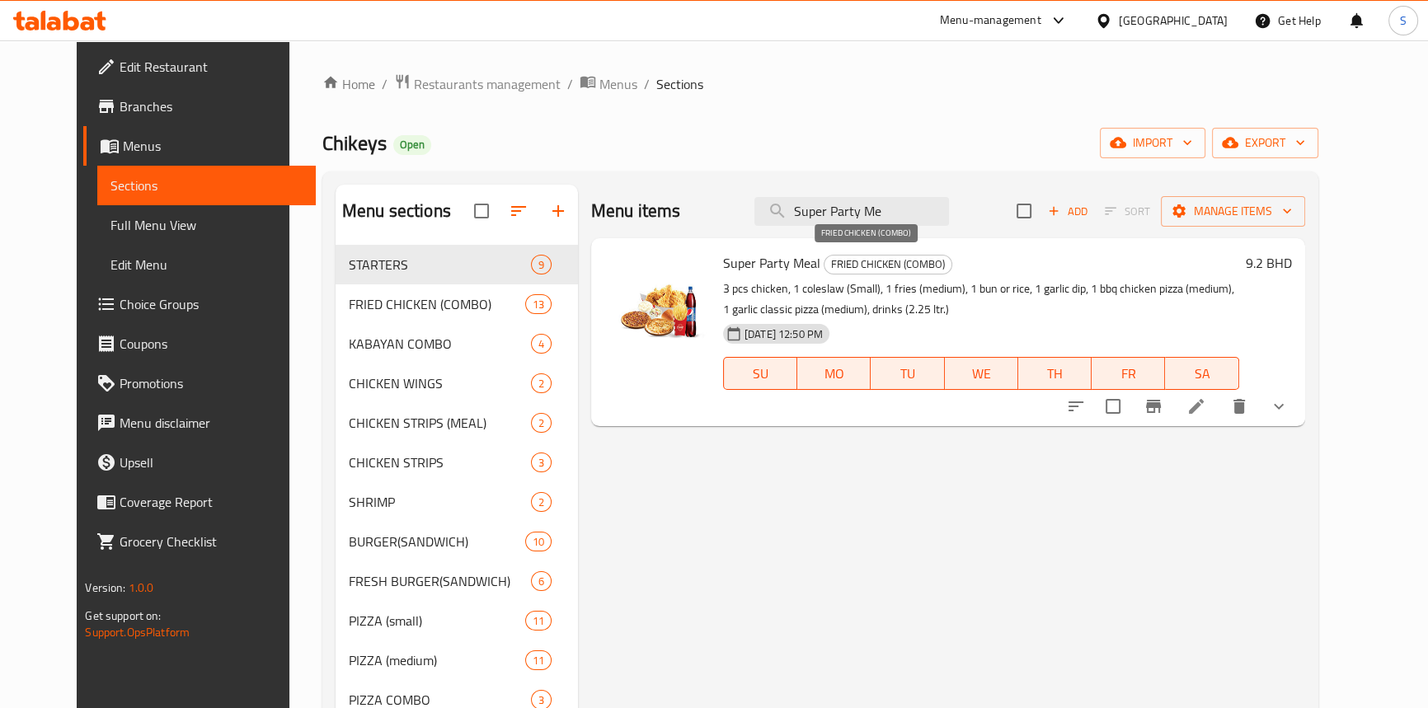
click at [873, 264] on span "FRIED CHICKEN (COMBO)" at bounding box center [888, 264] width 127 height 19
copy span "FRIED CHICKEN (COMBO)"
click at [863, 206] on input "Super Party Me" at bounding box center [852, 211] width 195 height 29
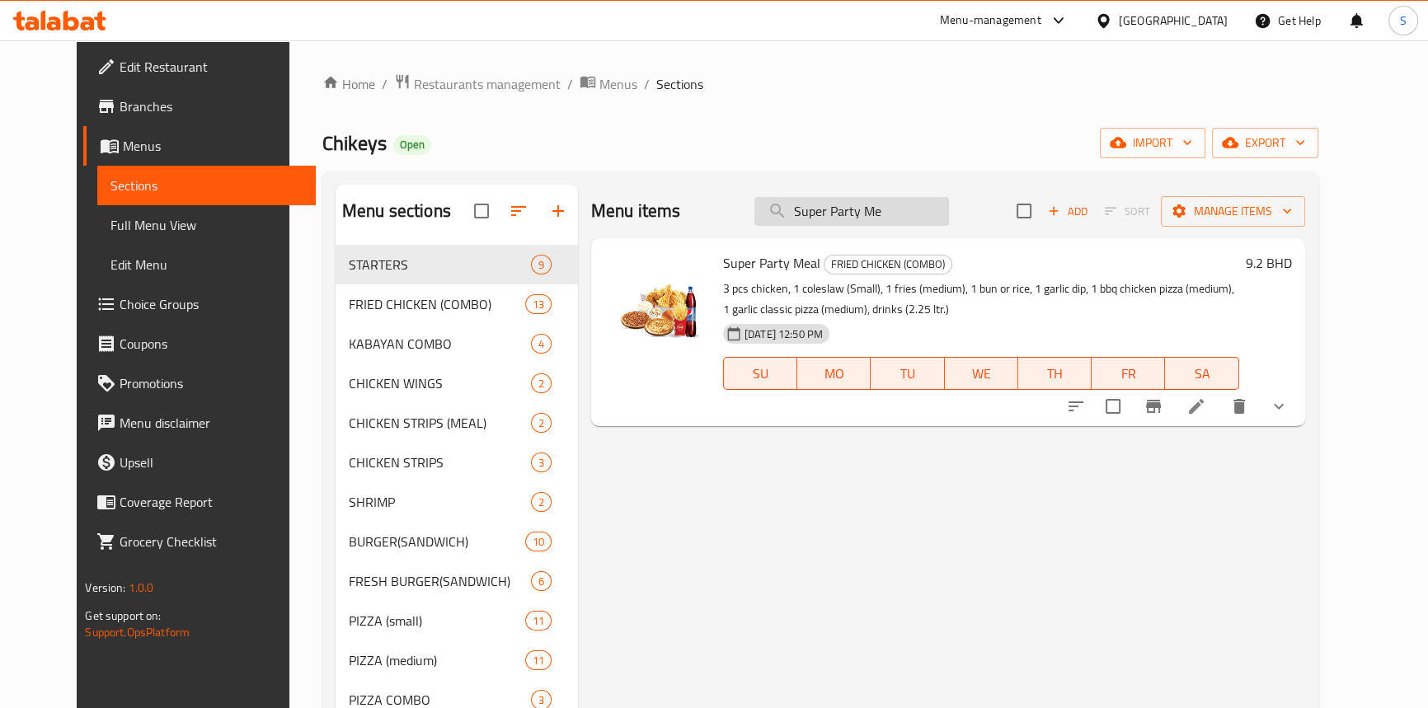
click at [863, 206] on input "Super Party Me" at bounding box center [852, 211] width 195 height 29
paste input "BIG ME"
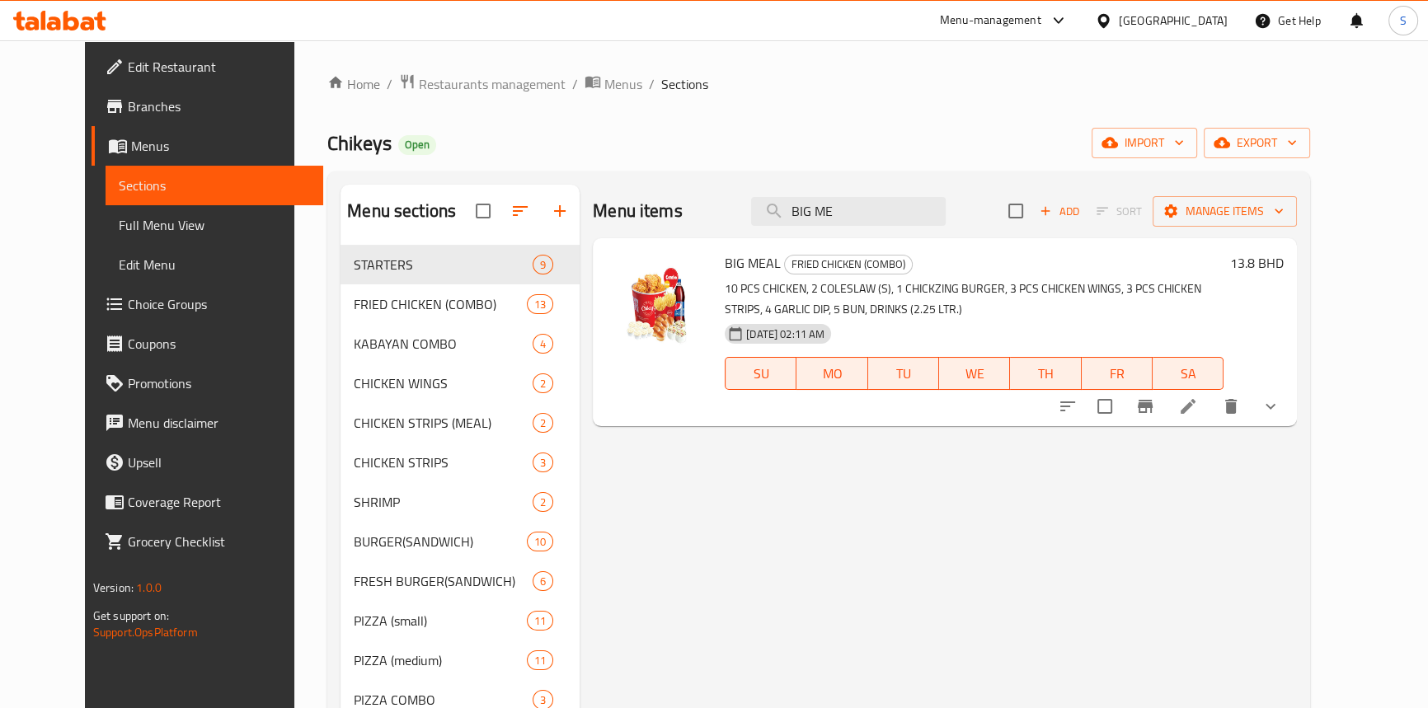
click at [868, 237] on div "Menu items BIG ME Add Sort Manage items" at bounding box center [945, 212] width 704 height 54
click at [873, 209] on input "BIG ME" at bounding box center [848, 211] width 195 height 29
paste input "8 PCS STRIPS MEA"
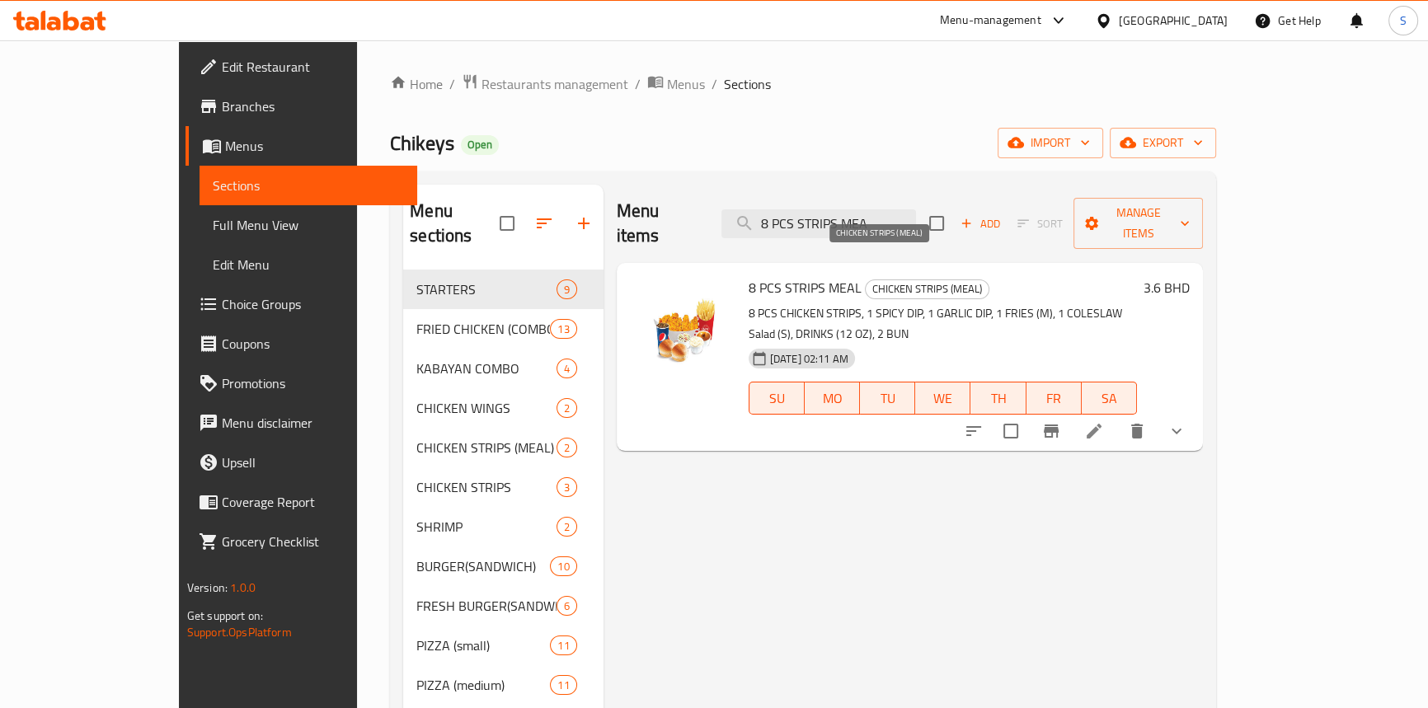
click at [902, 280] on span "CHICKEN STRIPS (MEAL)" at bounding box center [927, 289] width 123 height 19
copy span "CHICKEN STRIPS (MEAL)"
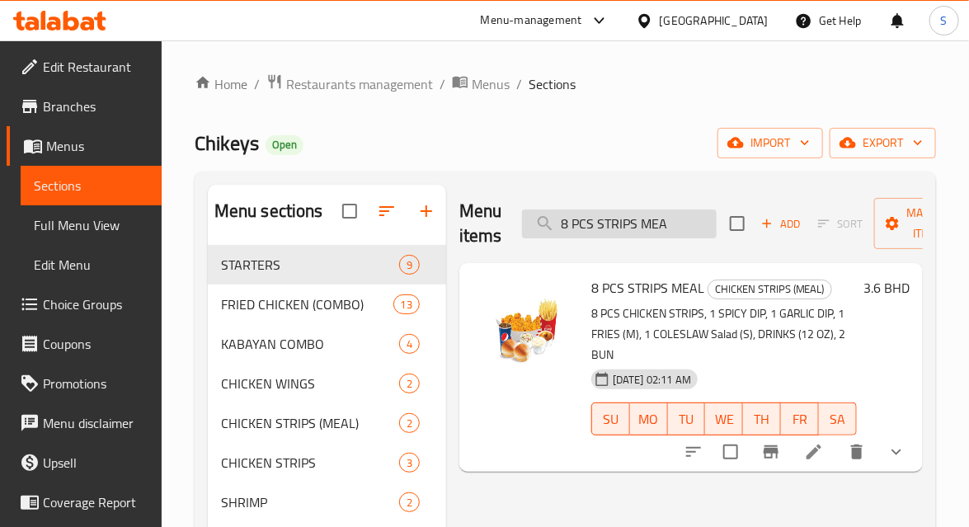
click at [600, 227] on input "8 PCS STRIPS MEA" at bounding box center [619, 223] width 195 height 29
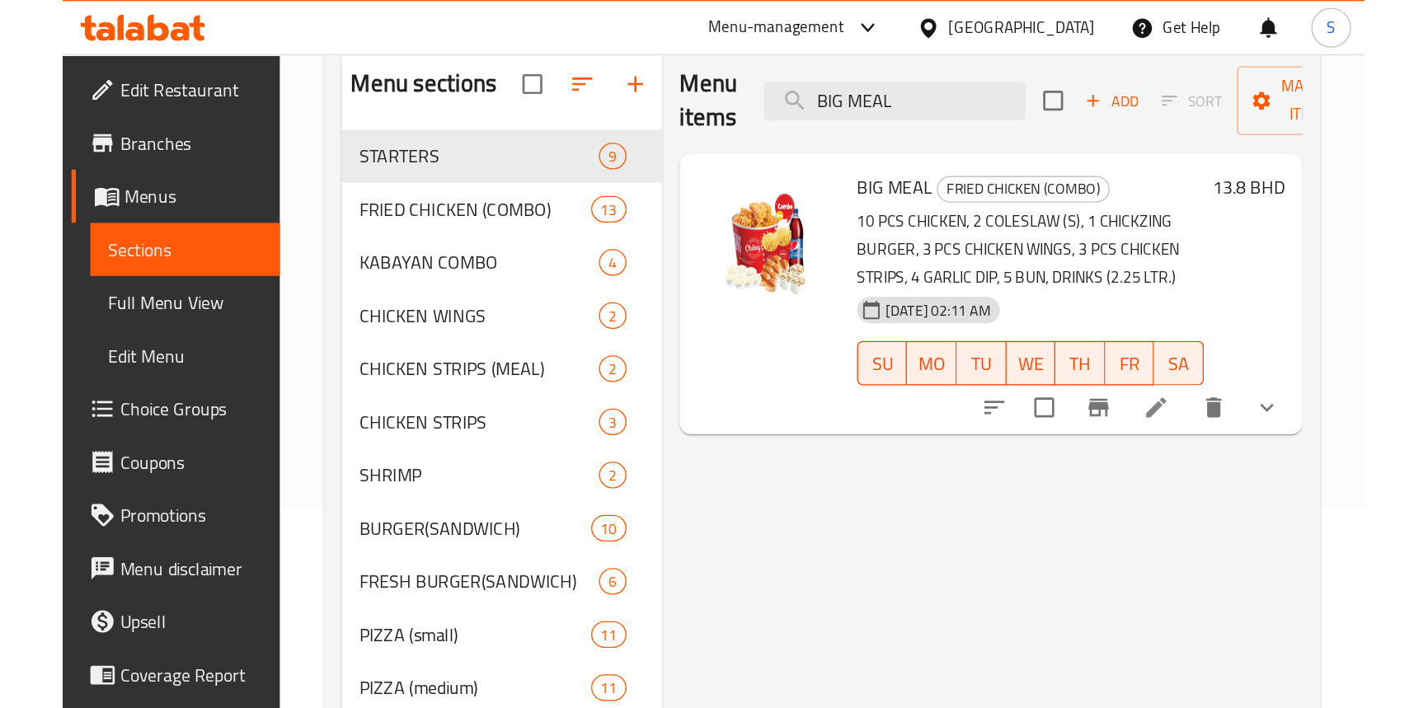
scroll to position [149, 0]
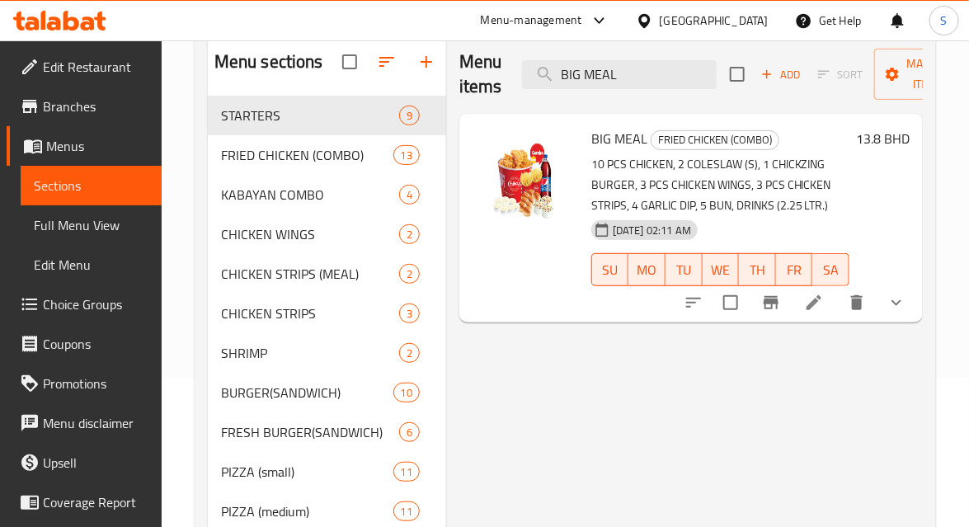
type input "BIG MEAL"
